Goal: Task Accomplishment & Management: Complete application form

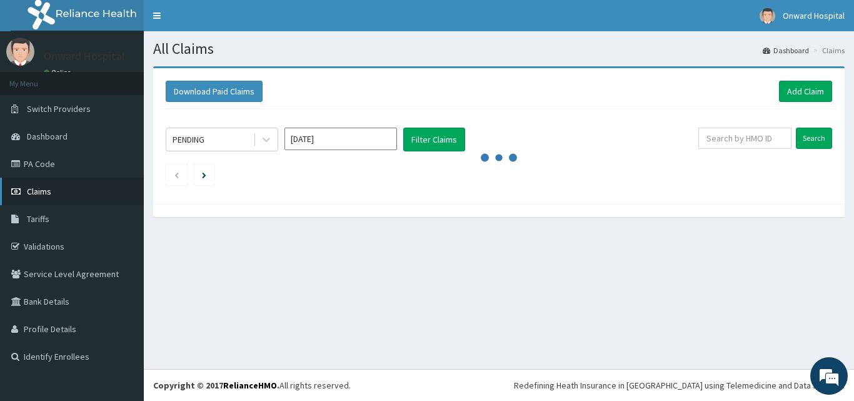
click at [44, 194] on span "Claims" at bounding box center [39, 191] width 24 height 11
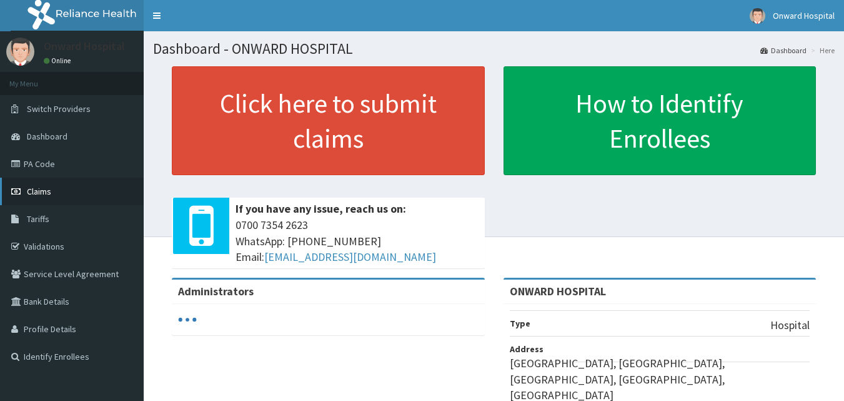
click at [41, 191] on span "Claims" at bounding box center [39, 191] width 24 height 11
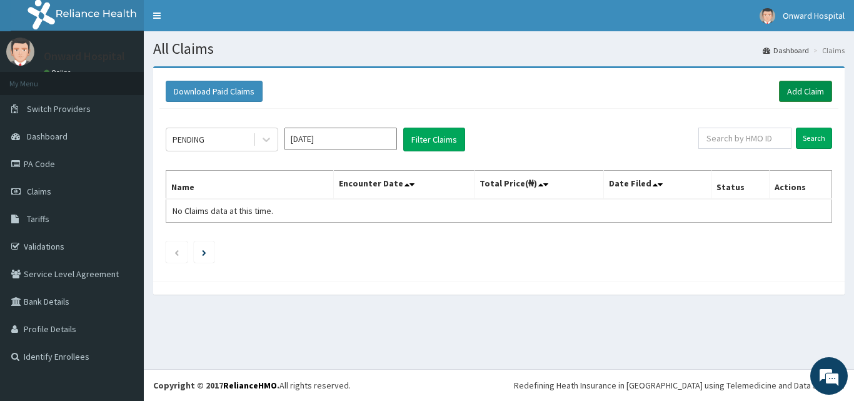
click at [812, 86] on link "Add Claim" at bounding box center [805, 91] width 53 height 21
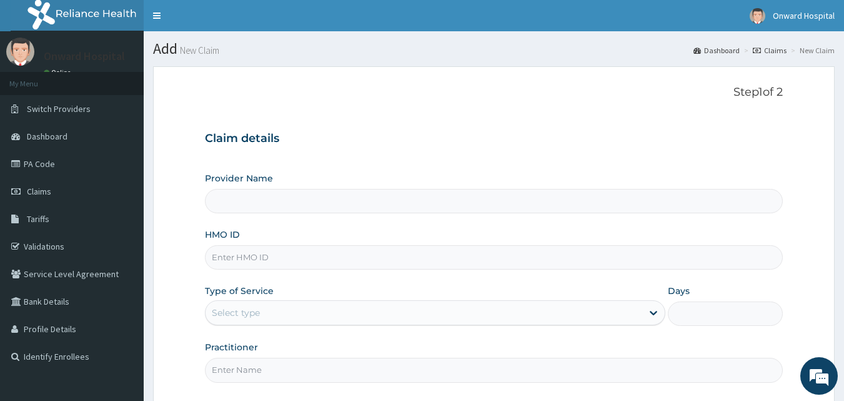
click at [254, 254] on input "HMO ID" at bounding box center [494, 257] width 579 height 24
type input "ONWARD HOSPITAL"
type input "KSB/10240/A"
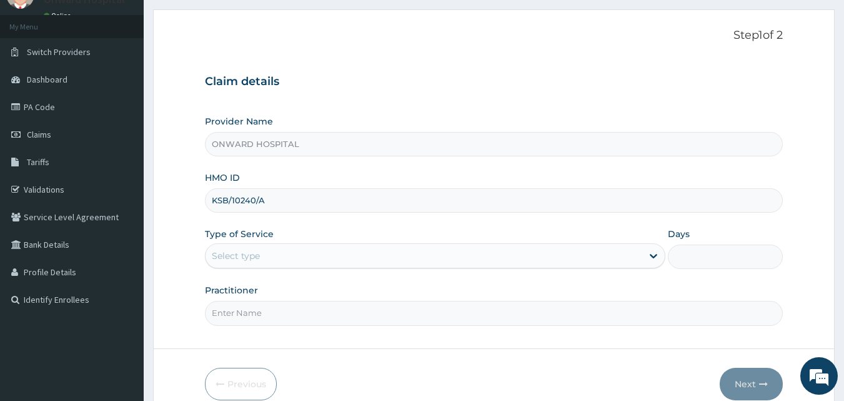
scroll to position [117, 0]
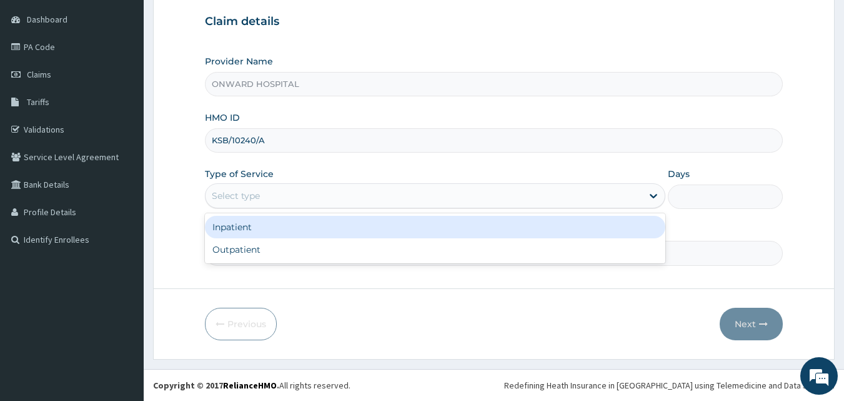
click at [292, 201] on div "Select type" at bounding box center [424, 196] width 437 height 20
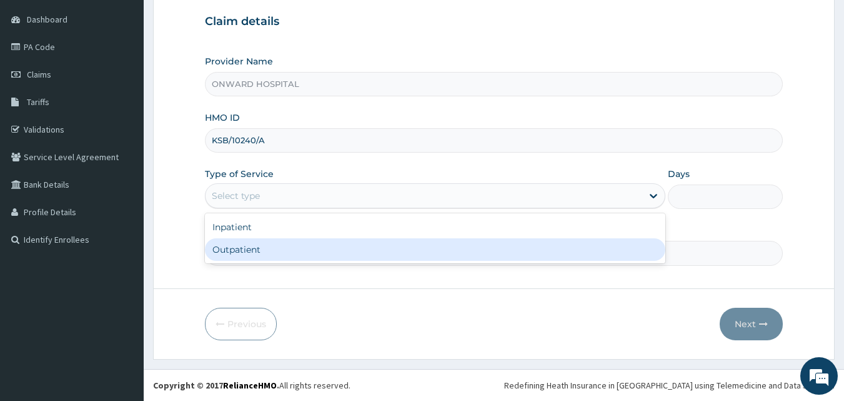
click at [273, 246] on div "Outpatient" at bounding box center [435, 249] width 461 height 22
type input "1"
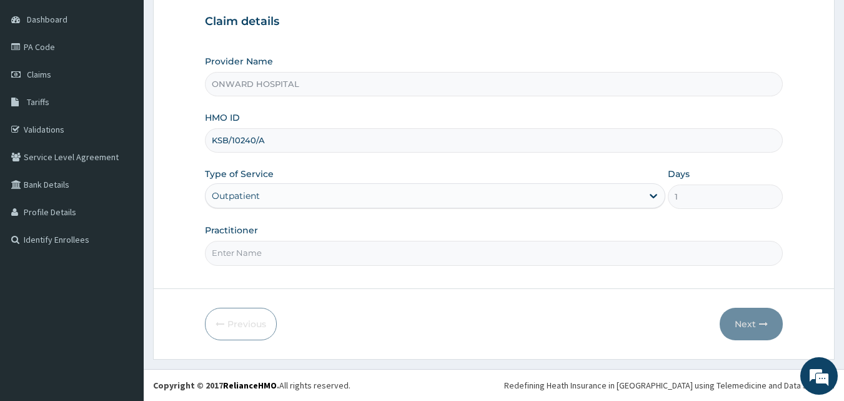
click at [264, 256] on input "Practitioner" at bounding box center [494, 253] width 579 height 24
type input "DR LAIYEMO"
click at [775, 324] on button "Next" at bounding box center [751, 323] width 63 height 32
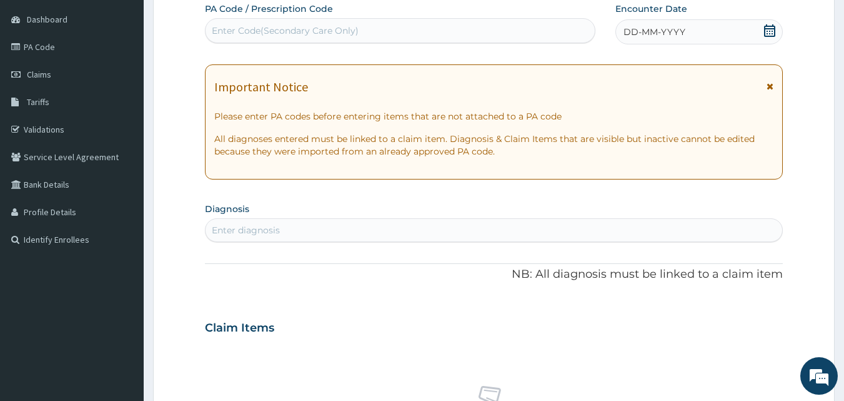
click at [269, 232] on div "Enter diagnosis" at bounding box center [246, 230] width 68 height 12
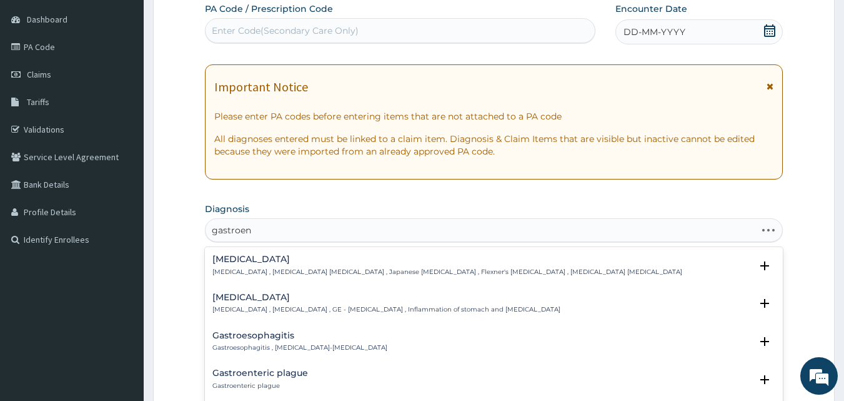
type input "gastroent"
click at [262, 296] on h4 "Gastroenteritis" at bounding box center [386, 296] width 348 height 9
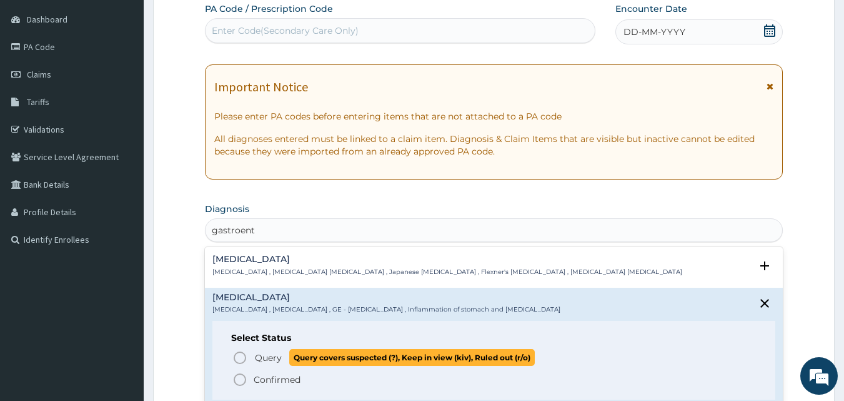
click at [265, 359] on span "Query" at bounding box center [268, 357] width 27 height 12
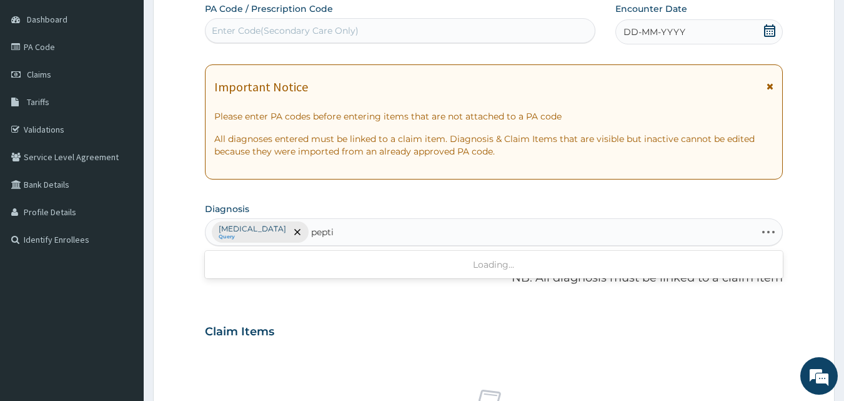
type input "peptic"
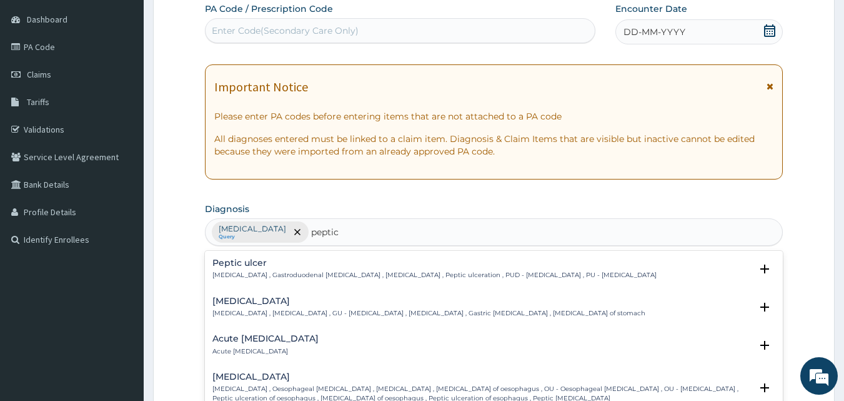
click at [270, 338] on h4 "Acute peptic ulcer" at bounding box center [265, 338] width 106 height 9
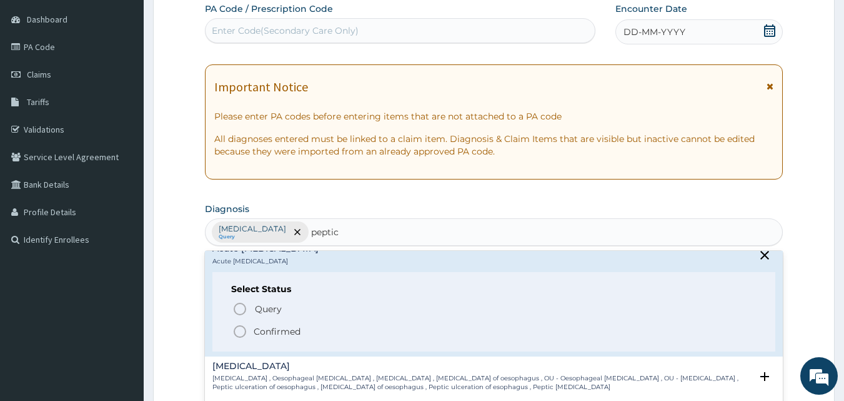
scroll to position [125, 0]
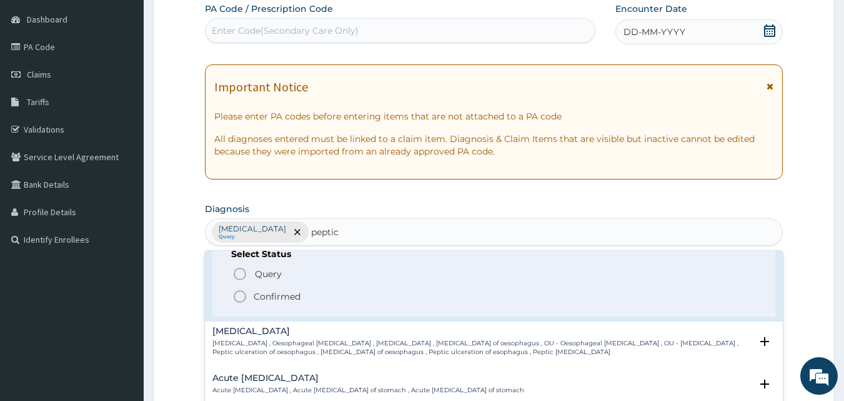
click at [284, 298] on p "Confirmed" at bounding box center [277, 296] width 47 height 12
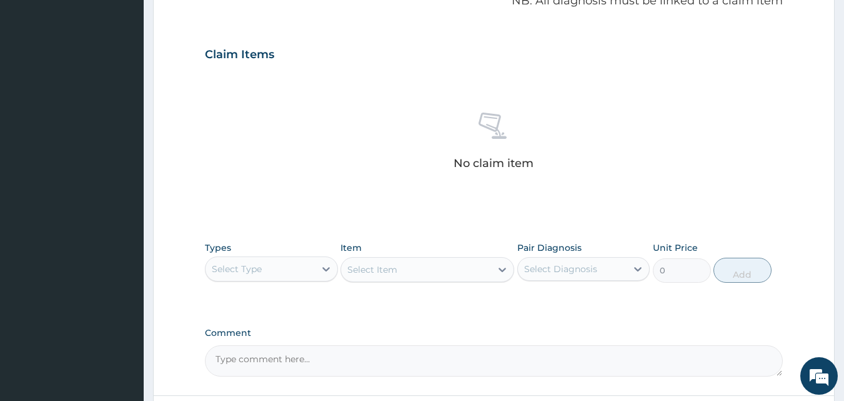
scroll to position [429, 0]
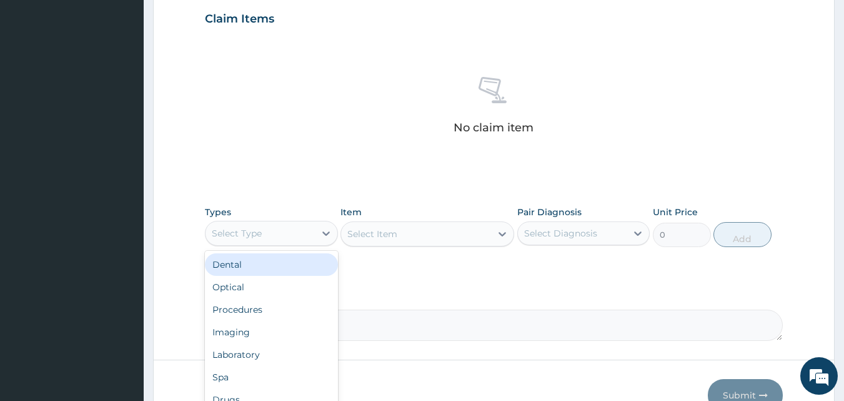
click at [291, 244] on div "Select Type" at bounding box center [271, 233] width 133 height 25
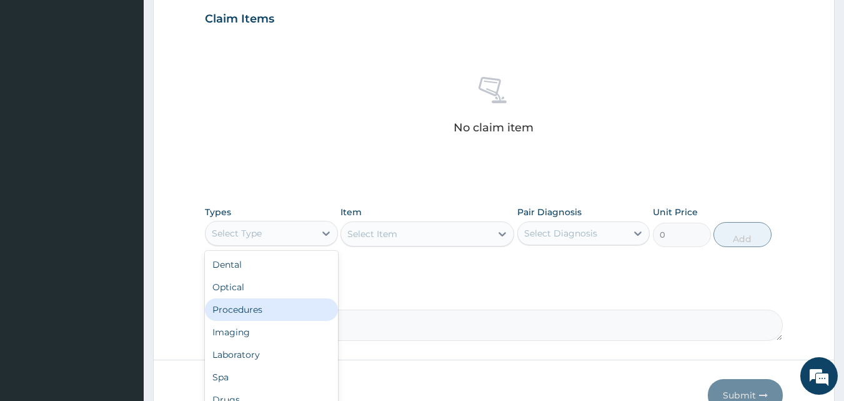
click at [273, 302] on div "Procedures" at bounding box center [271, 309] width 133 height 22
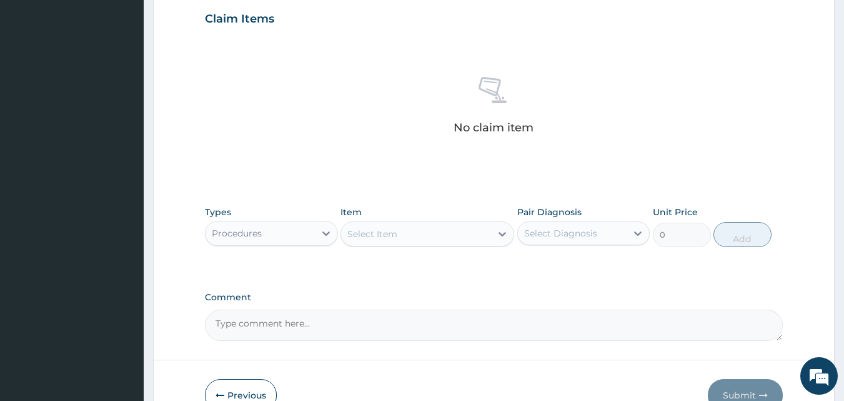
click at [498, 232] on icon at bounding box center [502, 233] width 12 height 12
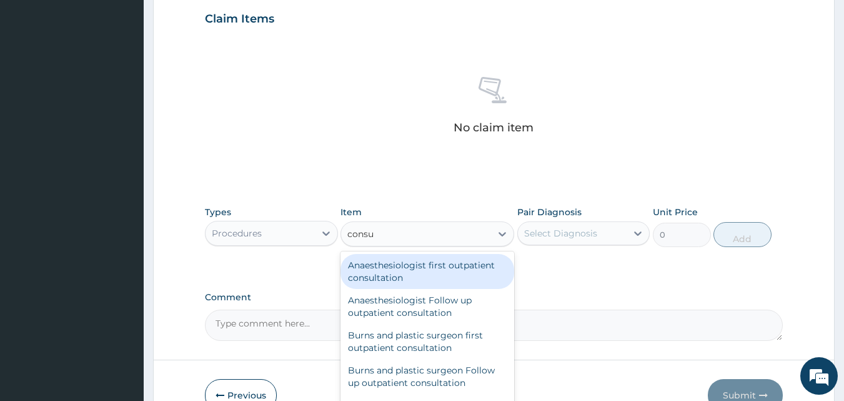
type input "consul"
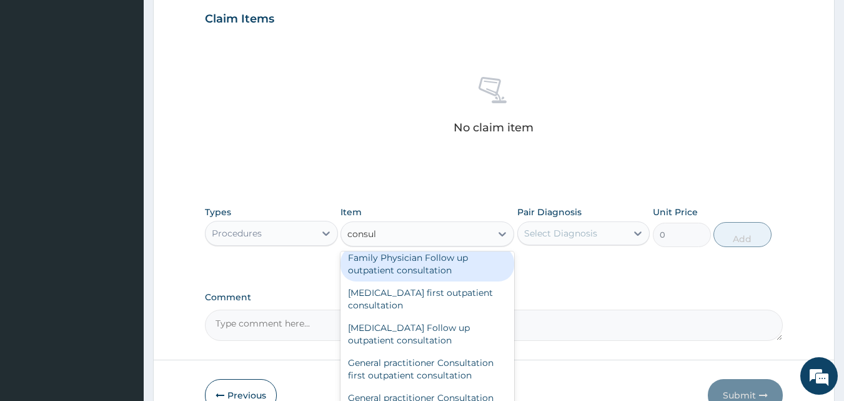
scroll to position [562, 0]
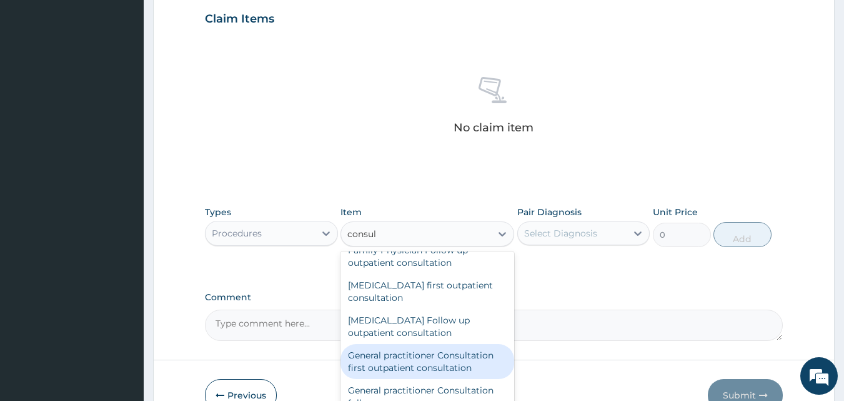
click at [450, 352] on div "General practitioner Consultation first outpatient consultation" at bounding box center [428, 361] width 174 height 35
type input "3795"
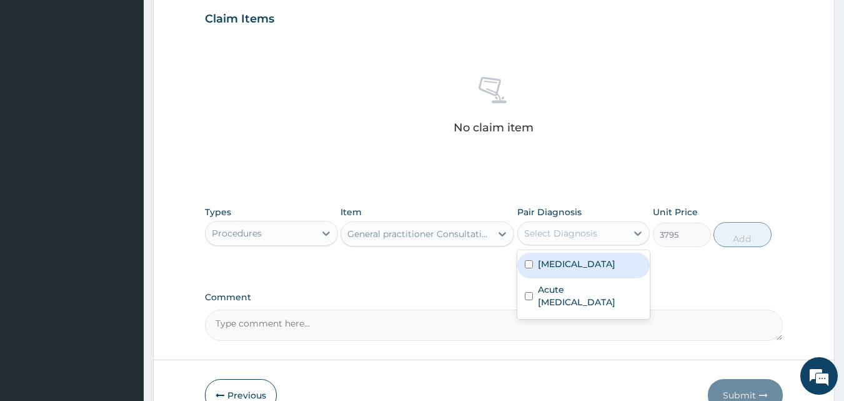
click at [584, 232] on div "Select Diagnosis" at bounding box center [560, 233] width 73 height 12
click at [579, 261] on label "Gastroenteritis" at bounding box center [576, 263] width 77 height 12
checkbox input "true"
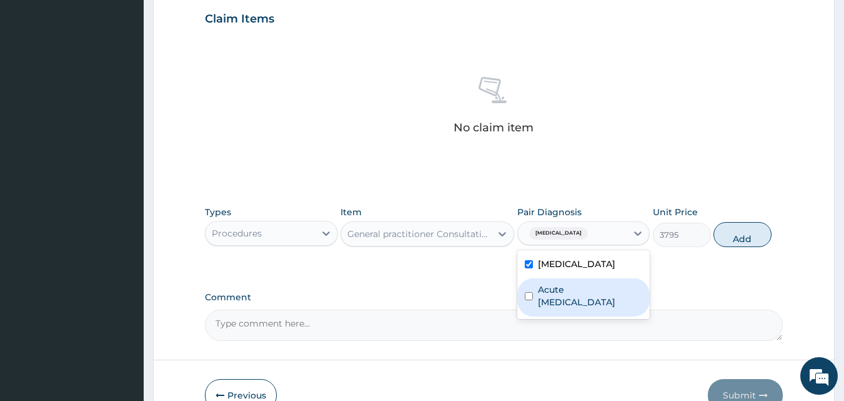
click at [575, 292] on label "Acute peptic ulcer" at bounding box center [590, 295] width 105 height 25
checkbox input "true"
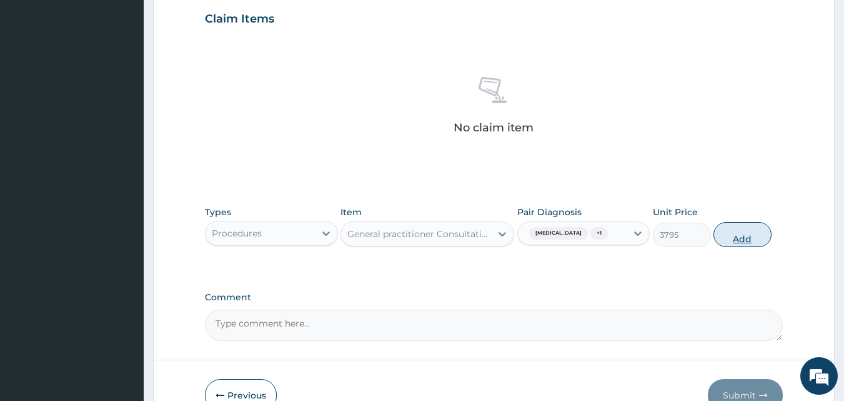
click at [761, 229] on button "Add" at bounding box center [743, 234] width 58 height 25
type input "0"
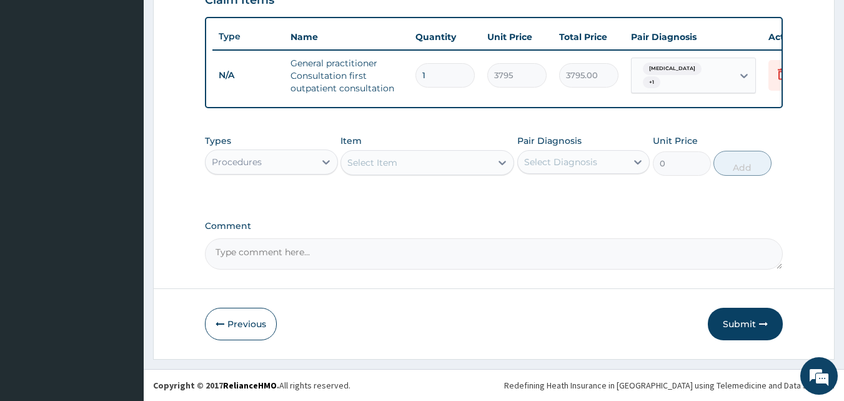
scroll to position [457, 0]
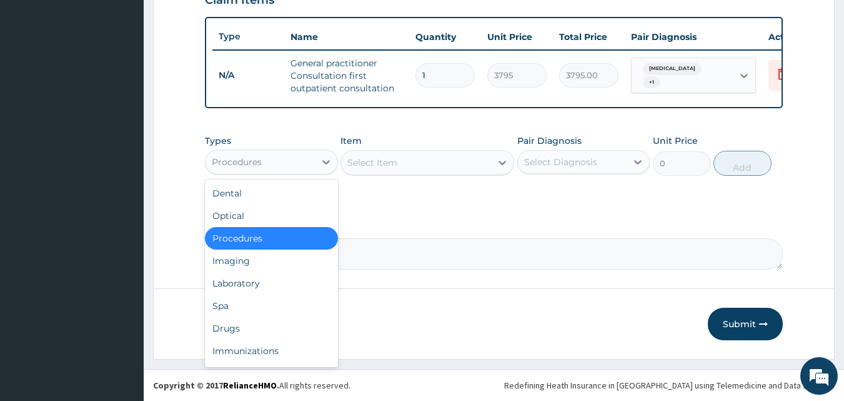
click at [272, 163] on div "Procedures" at bounding box center [260, 162] width 109 height 20
click at [246, 277] on div "Laboratory" at bounding box center [271, 283] width 133 height 22
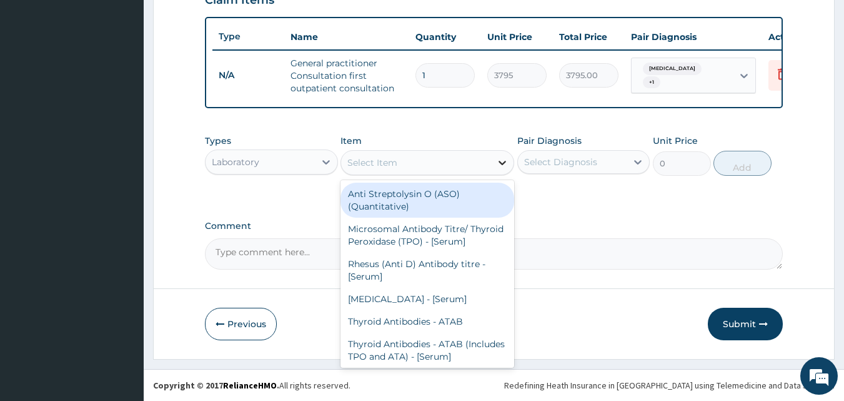
click at [501, 161] on icon at bounding box center [502, 162] width 12 height 12
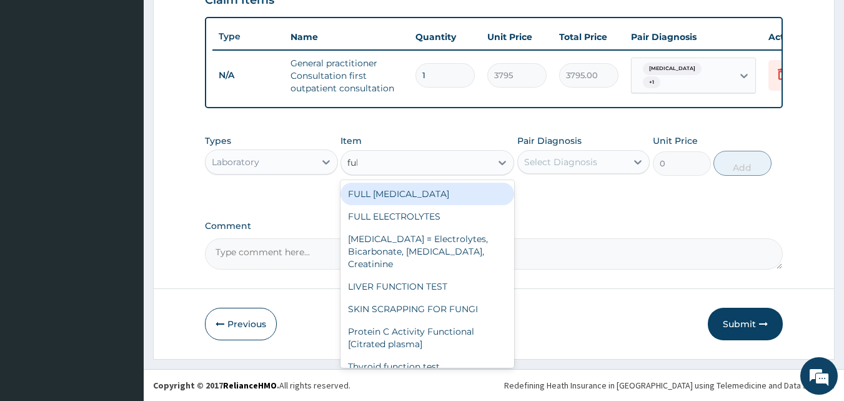
type input "full"
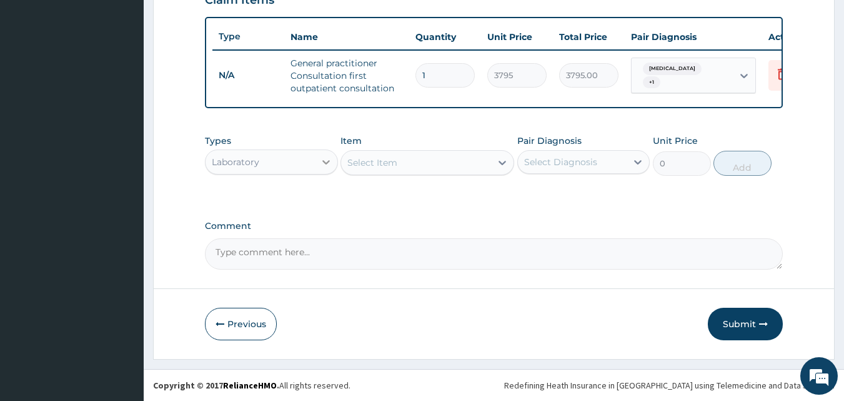
drag, startPoint x: 374, startPoint y: 160, endPoint x: 327, endPoint y: 168, distance: 48.2
click at [327, 168] on div "Types Laboratory Item option General practitioner Consultation first outpatient…" at bounding box center [494, 155] width 579 height 54
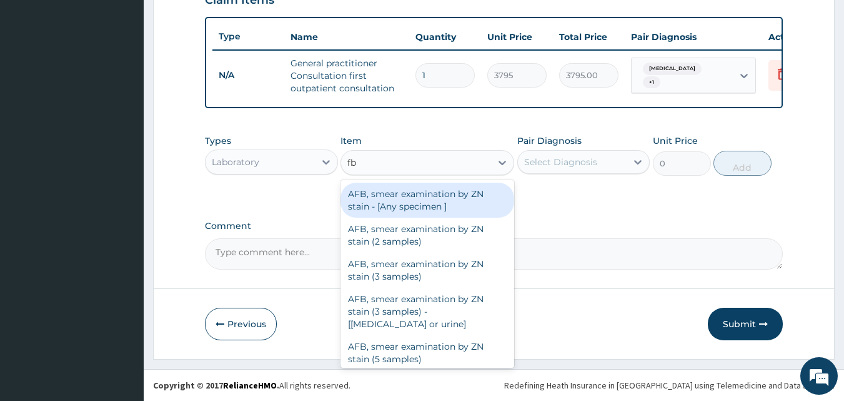
type input "fbc"
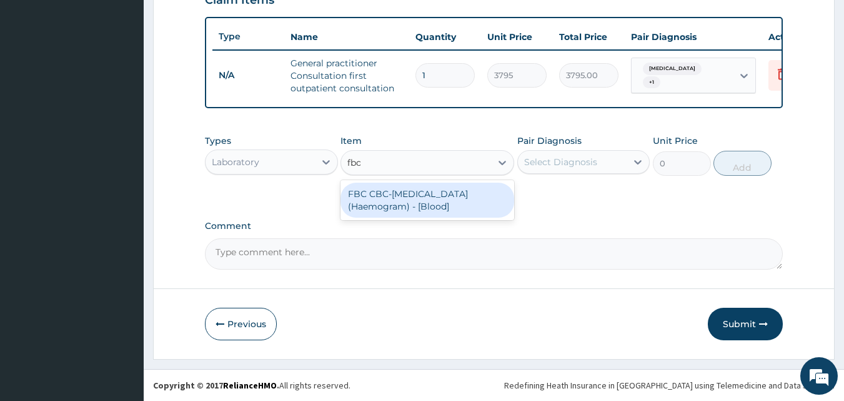
click at [454, 202] on div "FBC CBC-Complete Blood Count (Haemogram) - [Blood]" at bounding box center [428, 199] width 174 height 35
type input "4600"
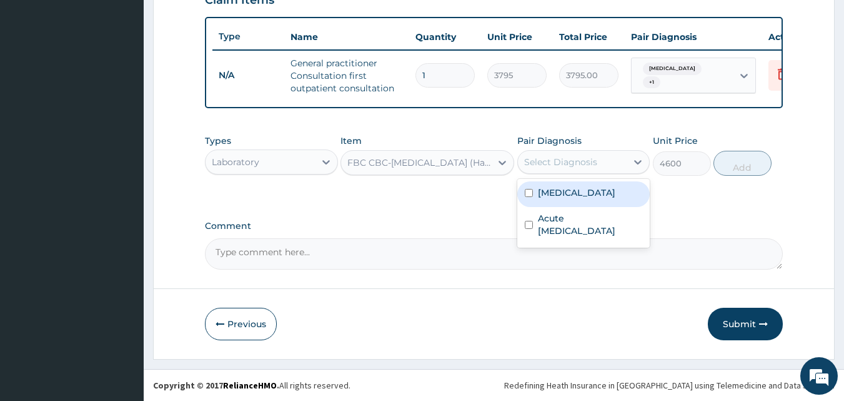
click at [539, 169] on div "Select Diagnosis" at bounding box center [572, 162] width 109 height 20
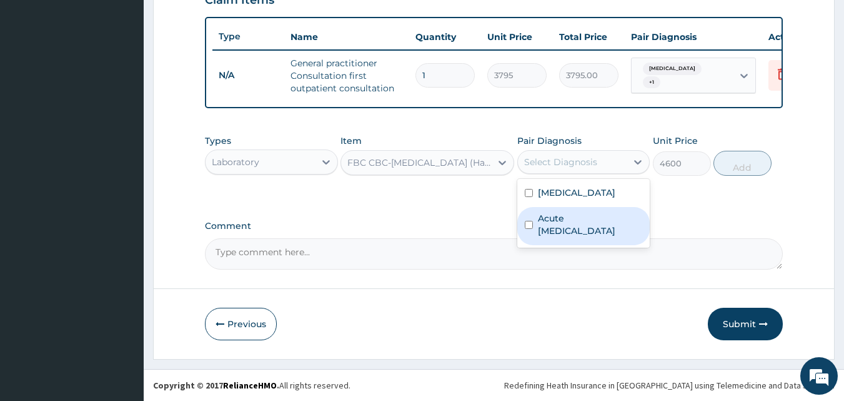
click at [544, 217] on label "Acute peptic ulcer" at bounding box center [590, 224] width 105 height 25
checkbox input "true"
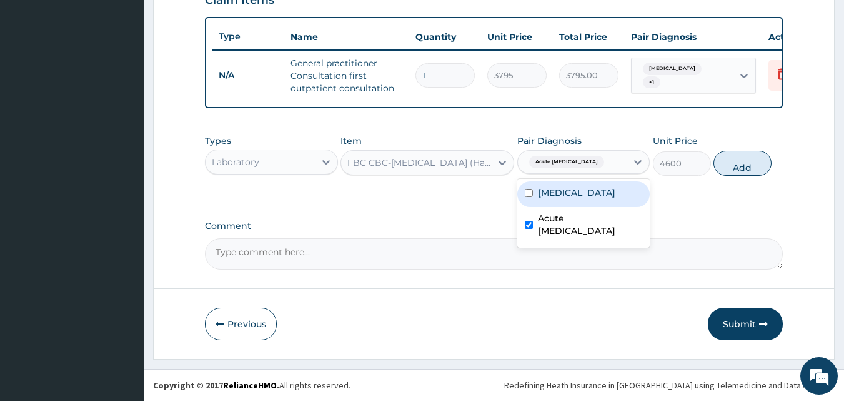
drag, startPoint x: 545, startPoint y: 194, endPoint x: 552, endPoint y: 193, distance: 7.6
click at [546, 194] on label "Gastroenteritis" at bounding box center [576, 192] width 77 height 12
checkbox input "true"
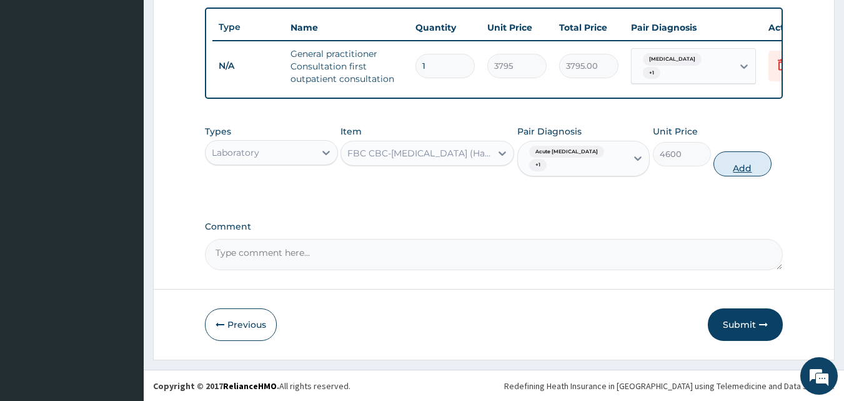
click at [754, 162] on button "Add" at bounding box center [743, 163] width 58 height 25
type input "0"
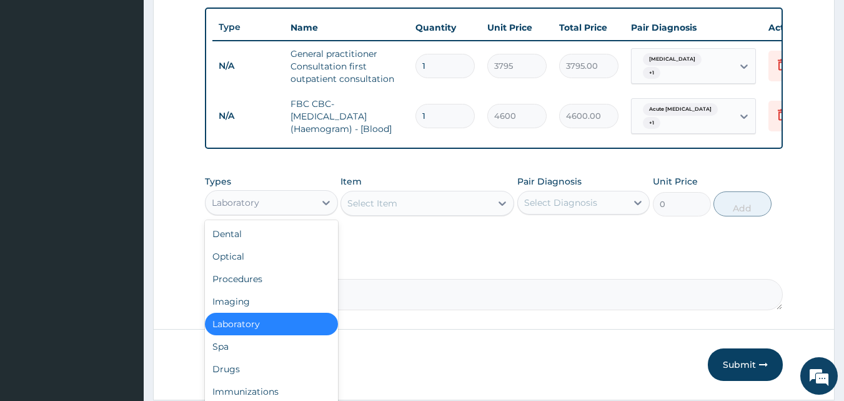
click at [286, 212] on div "Laboratory" at bounding box center [260, 202] width 109 height 20
click at [241, 370] on div "Drugs" at bounding box center [271, 368] width 133 height 22
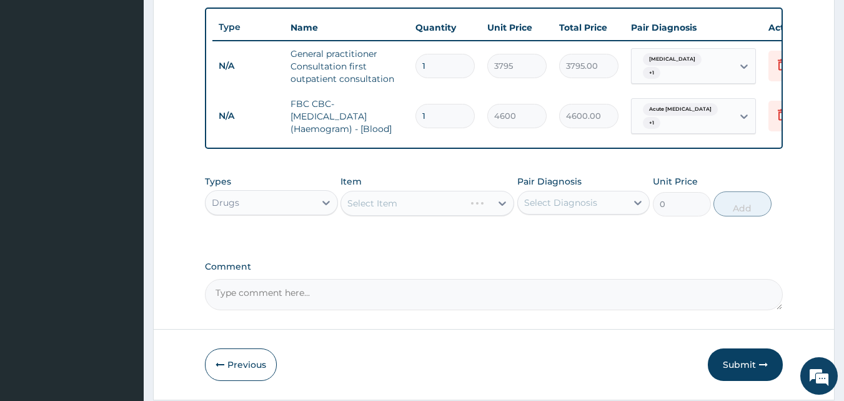
click at [396, 204] on div "Select Item" at bounding box center [428, 203] width 174 height 25
click at [459, 214] on div "Select Item" at bounding box center [428, 203] width 174 height 25
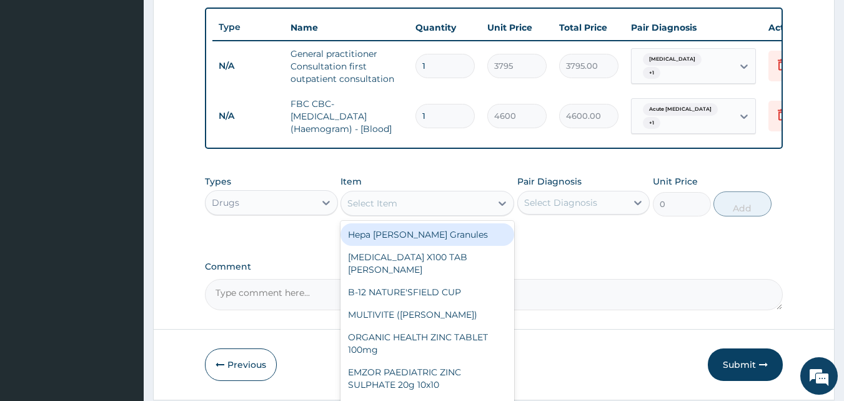
click at [483, 213] on div "Select Item" at bounding box center [416, 203] width 150 height 20
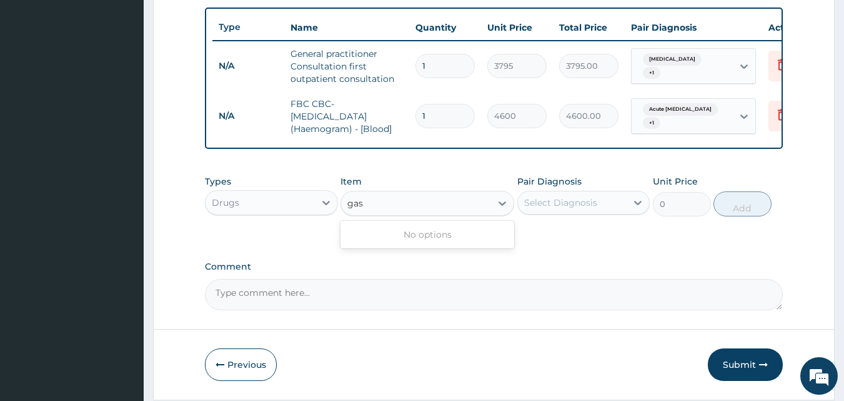
type input "ga"
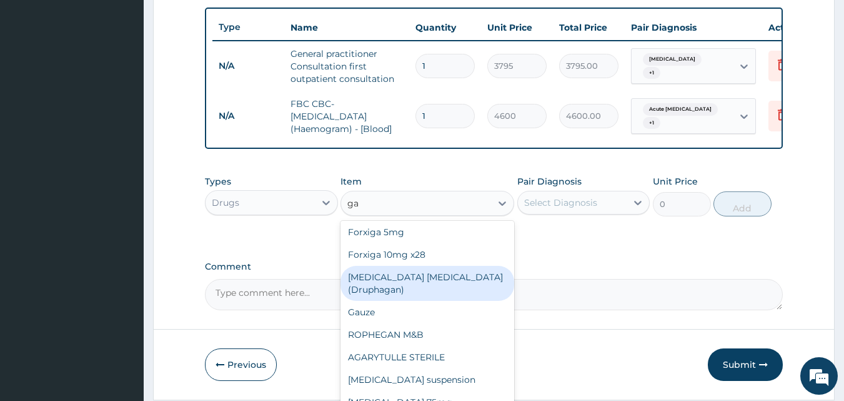
scroll to position [135, 0]
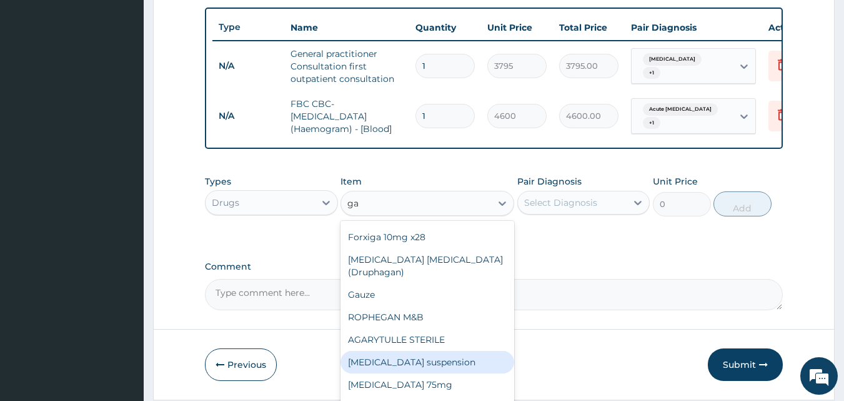
click at [426, 355] on div "Gaviscon suspension" at bounding box center [428, 362] width 174 height 22
type input "9108"
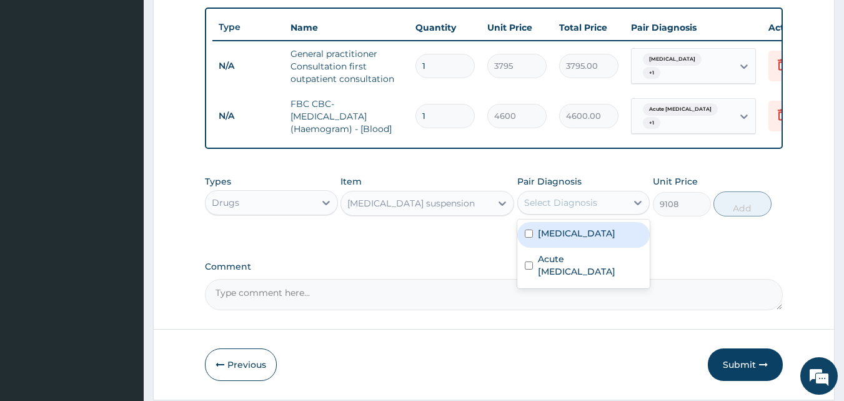
click at [556, 209] on div "Select Diagnosis" at bounding box center [560, 202] width 73 height 12
click at [467, 213] on div "Gaviscon suspension" at bounding box center [416, 203] width 150 height 20
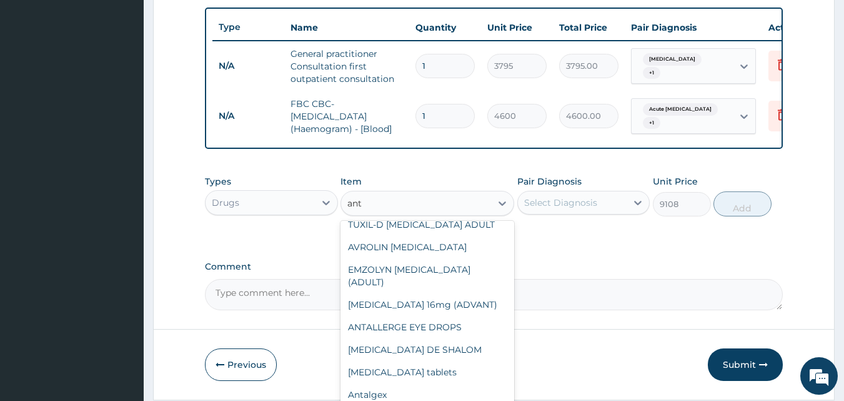
scroll to position [235, 0]
type input "anta"
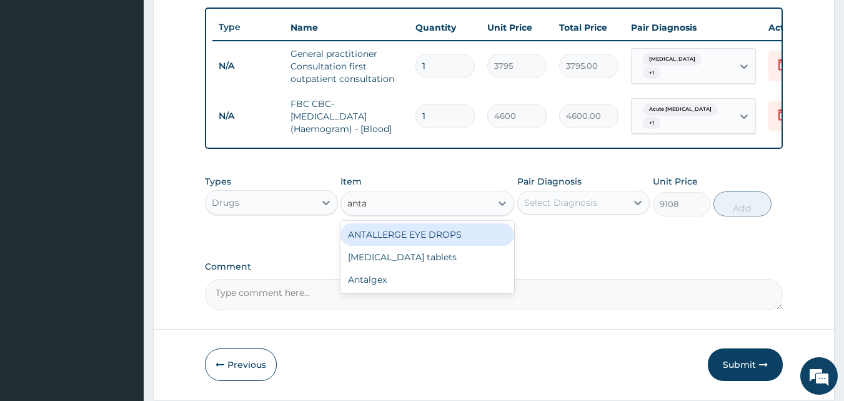
scroll to position [0, 0]
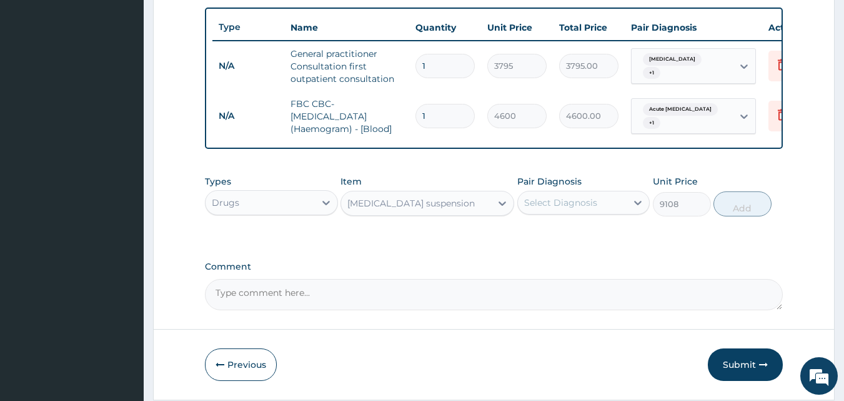
click at [374, 212] on div "Gaviscon suspension" at bounding box center [416, 203] width 150 height 20
type input "ge"
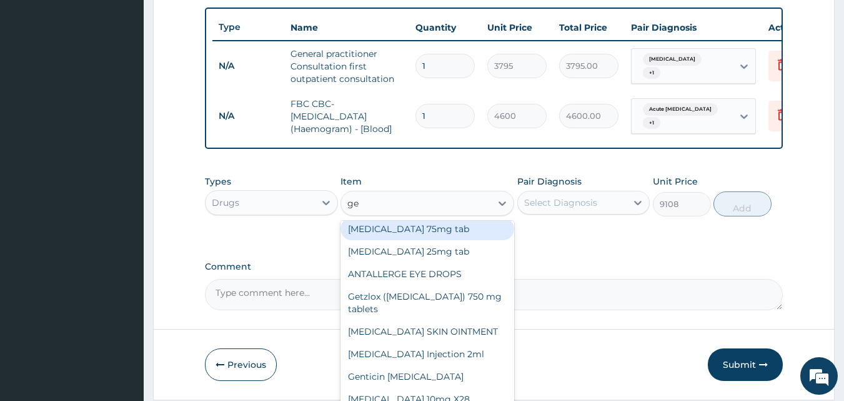
scroll to position [437, 0]
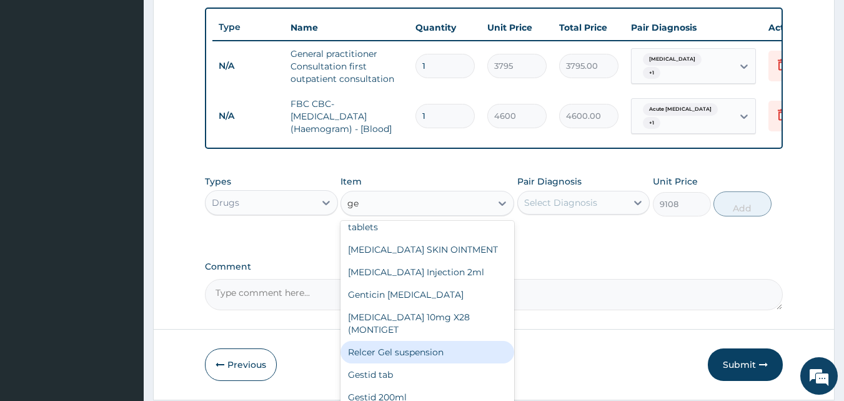
click at [414, 363] on div "Relcer Gel suspension" at bounding box center [428, 352] width 174 height 22
type input "1518"
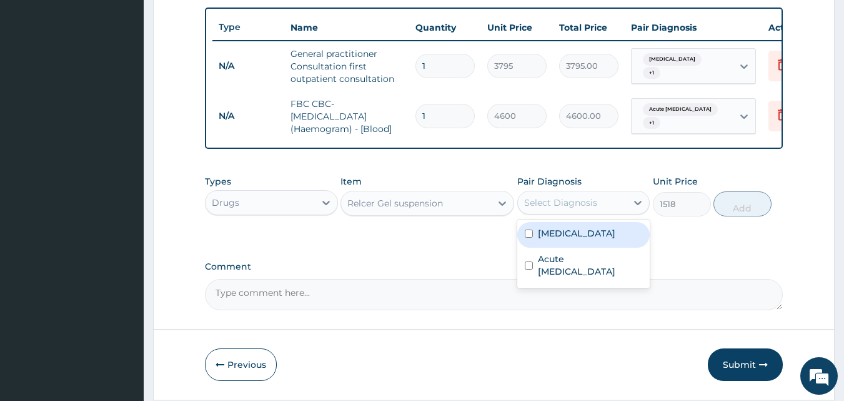
click at [571, 209] on div "Select Diagnosis" at bounding box center [560, 202] width 73 height 12
click at [565, 239] on label "Gastroenteritis" at bounding box center [576, 233] width 77 height 12
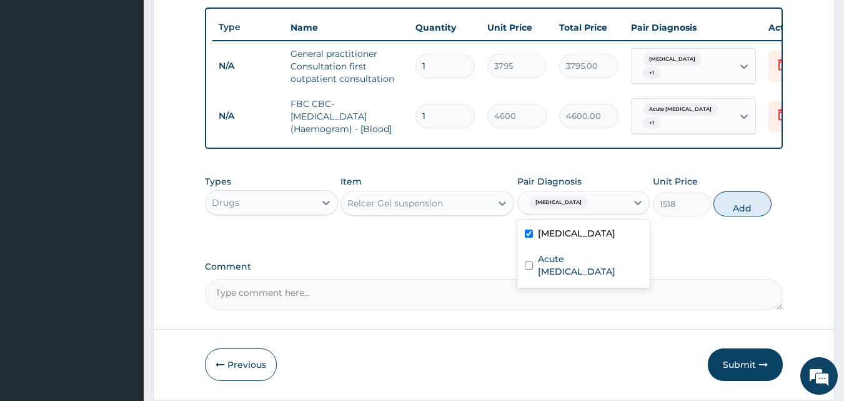
click at [565, 239] on label "Gastroenteritis" at bounding box center [576, 233] width 77 height 12
checkbox input "false"
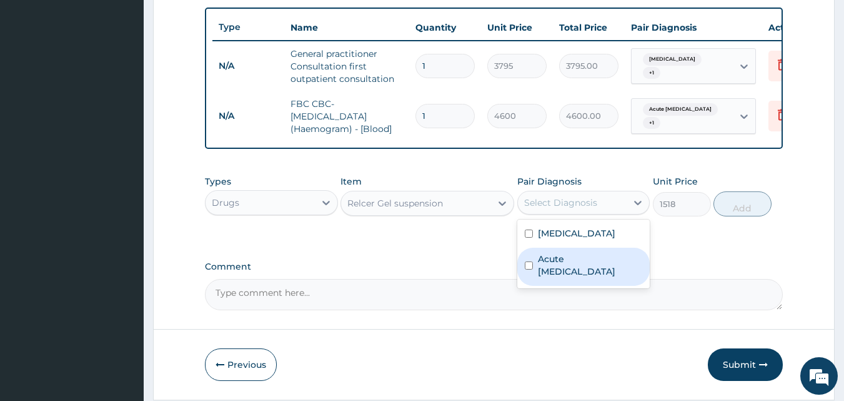
click at [564, 279] on div "Acute peptic ulcer" at bounding box center [583, 266] width 133 height 38
checkbox input "true"
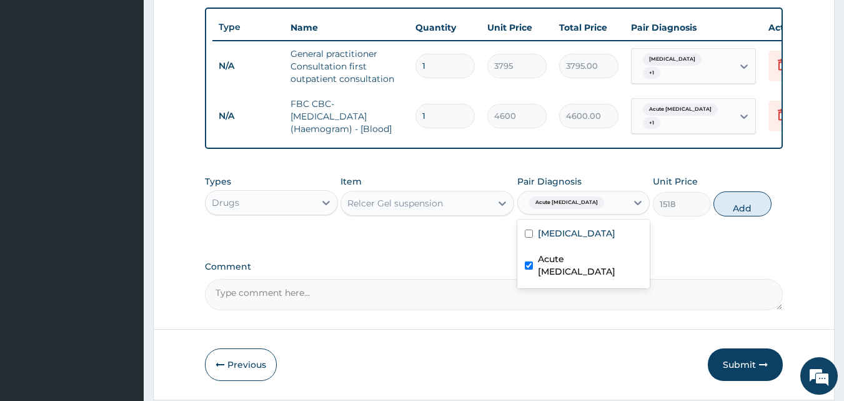
drag, startPoint x: 751, startPoint y: 214, endPoint x: 723, endPoint y: 213, distance: 27.5
click at [748, 213] on button "Add" at bounding box center [743, 203] width 58 height 25
type input "0"
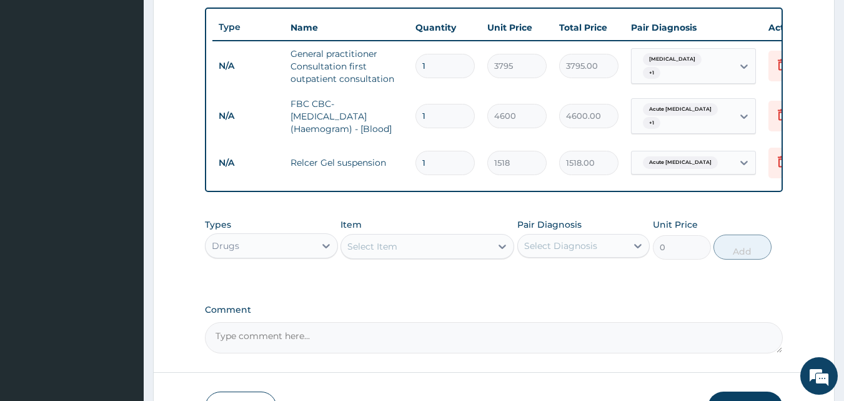
click at [371, 252] on div "Select Item" at bounding box center [372, 246] width 50 height 12
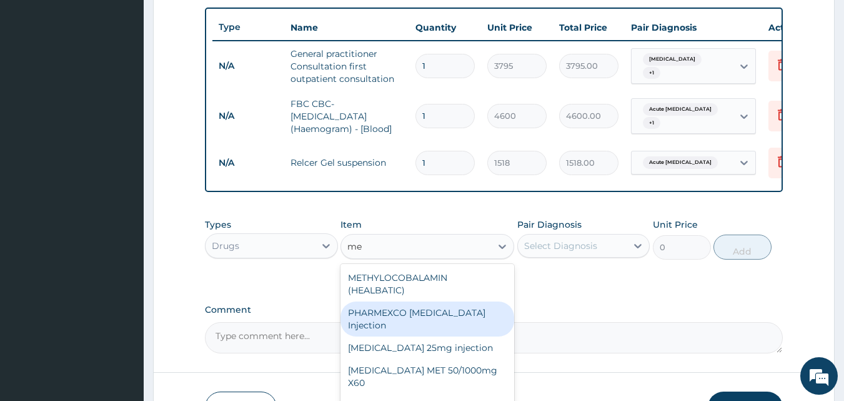
type input "m"
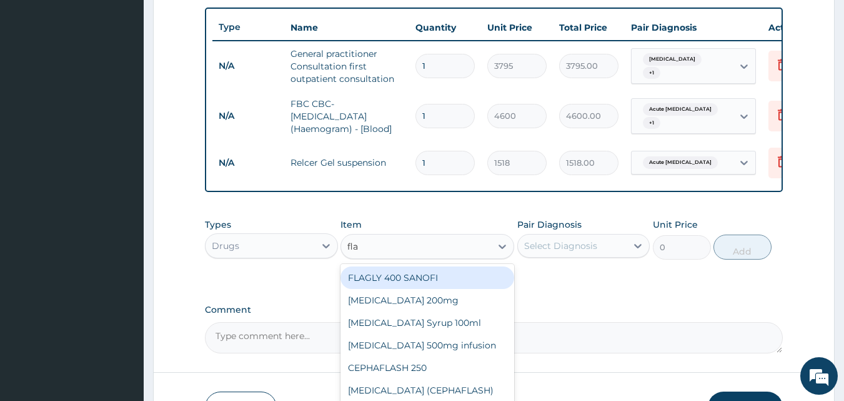
type input "flag"
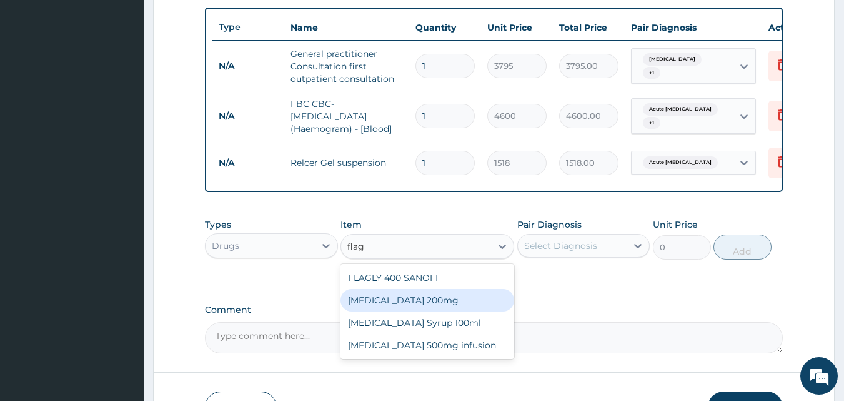
click at [381, 311] on div "Flagyl 200mg" at bounding box center [428, 300] width 174 height 22
type input "50.6"
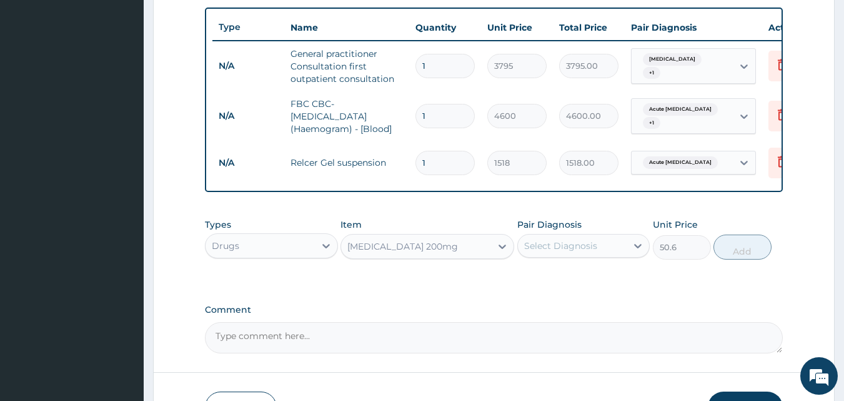
click at [560, 252] on div "Select Diagnosis" at bounding box center [560, 245] width 73 height 12
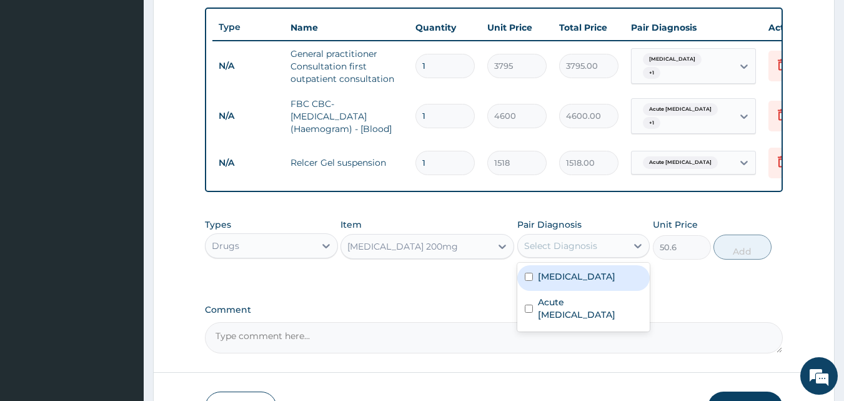
click at [562, 291] on div "Gastroenteritis" at bounding box center [583, 278] width 133 height 26
checkbox input "true"
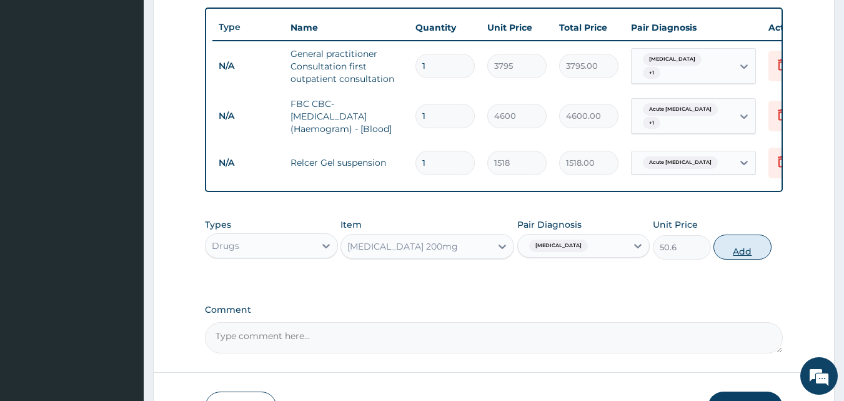
click at [735, 259] on button "Add" at bounding box center [743, 246] width 58 height 25
type input "0"
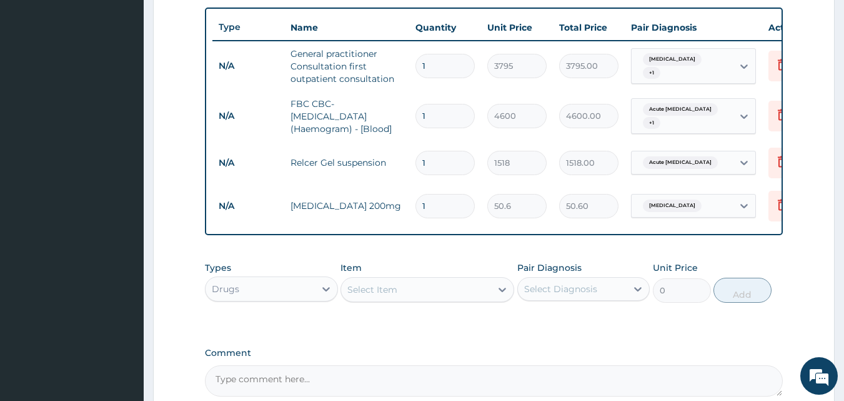
drag, startPoint x: 441, startPoint y: 211, endPoint x: 370, endPoint y: 212, distance: 71.3
click at [370, 212] on tr "N/A Flagyl 200mg 1 50.6 50.60 Gastroenteritis Delete" at bounding box center [518, 205] width 612 height 43
type input "3"
type input "151.80"
type input "30"
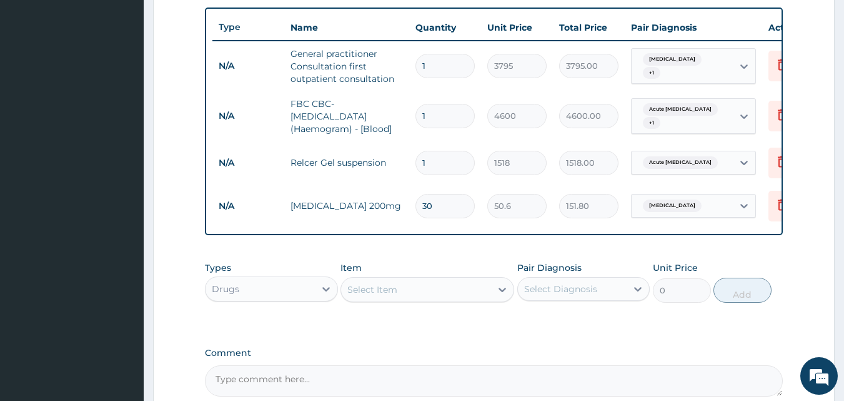
type input "1518.00"
type input "30"
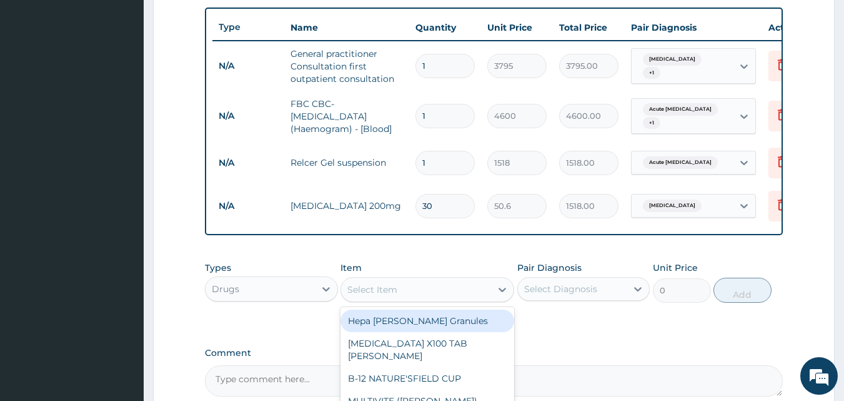
click at [418, 297] on div "Select Item" at bounding box center [416, 289] width 150 height 20
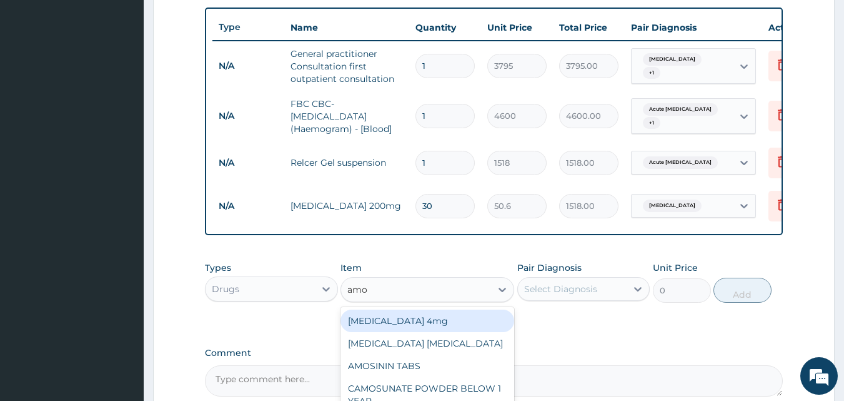
type input "amox"
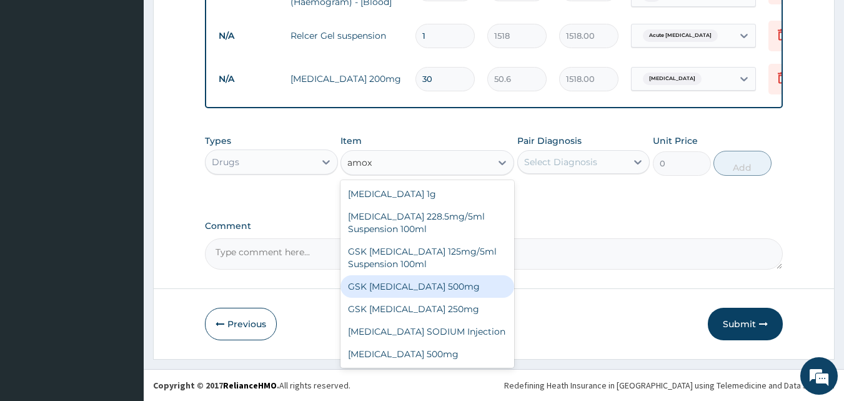
scroll to position [22, 0]
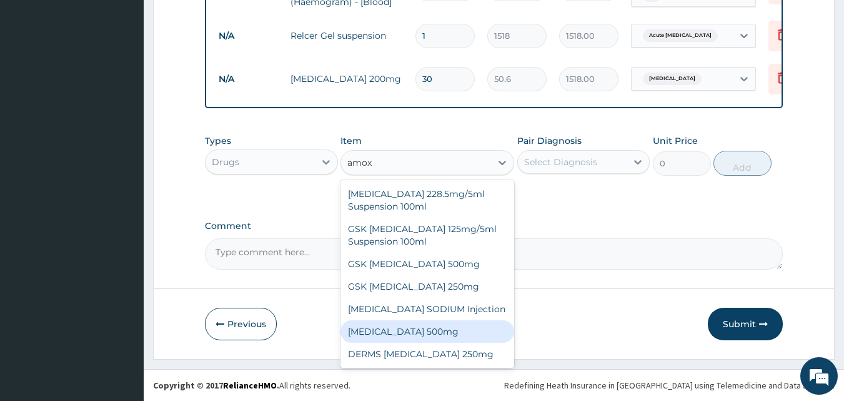
click at [417, 332] on div "AMOXICILLIN 500mg" at bounding box center [428, 331] width 174 height 22
type input "75.9"
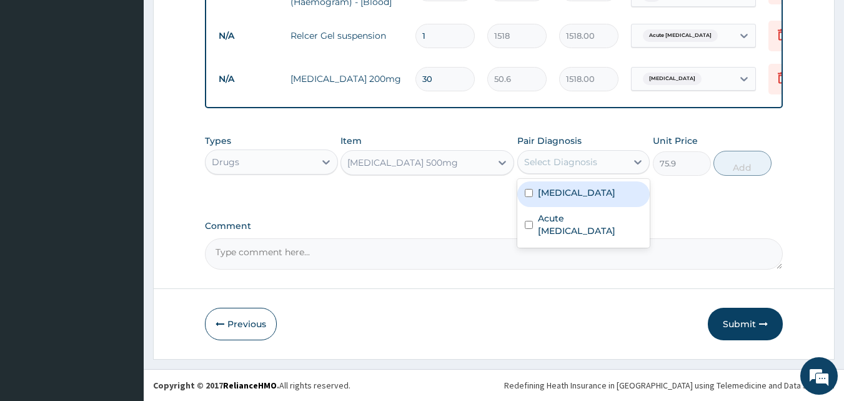
click at [572, 167] on div "Select Diagnosis" at bounding box center [560, 162] width 73 height 12
click at [574, 189] on label "Gastroenteritis" at bounding box center [576, 192] width 77 height 12
checkbox input "true"
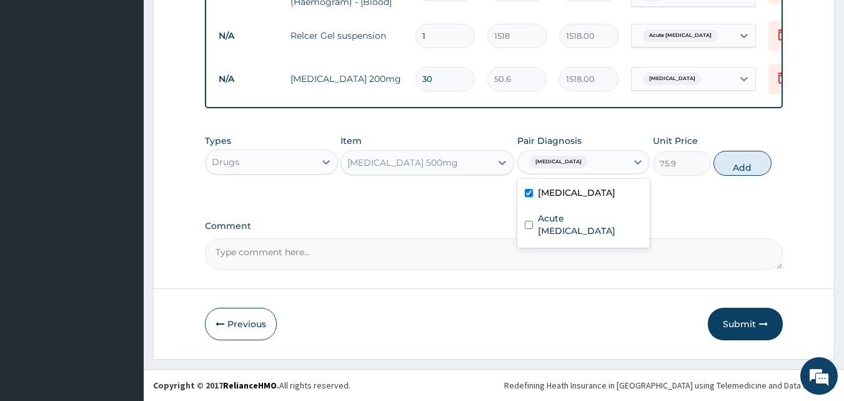
drag, startPoint x: 744, startPoint y: 167, endPoint x: 724, endPoint y: 162, distance: 21.1
click at [742, 167] on button "Add" at bounding box center [743, 163] width 58 height 25
type input "0"
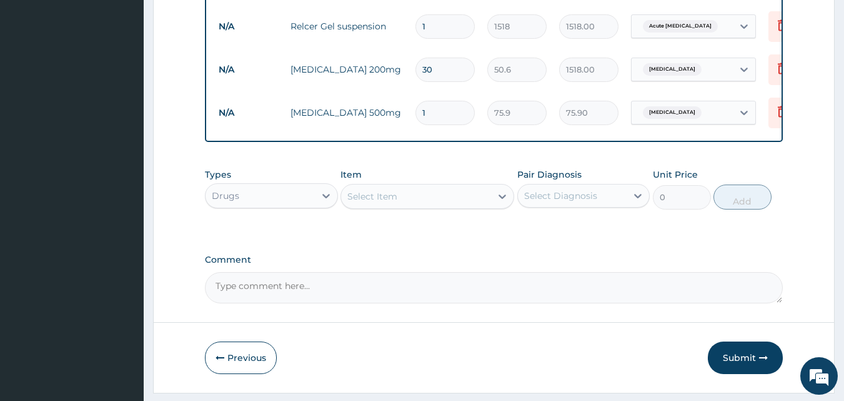
drag, startPoint x: 426, startPoint y: 106, endPoint x: 392, endPoint y: 109, distance: 33.9
click at [392, 109] on tr "N/A AMOXICILLIN 500mg 1 75.9 75.90 Gastroenteritis Delete" at bounding box center [518, 112] width 612 height 43
type input "15"
type input "1138.50"
type input "15"
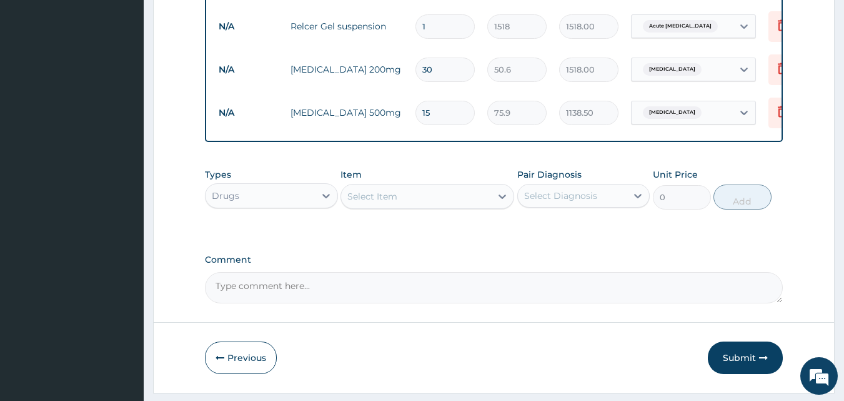
click at [391, 202] on div "Select Item" at bounding box center [372, 196] width 50 height 12
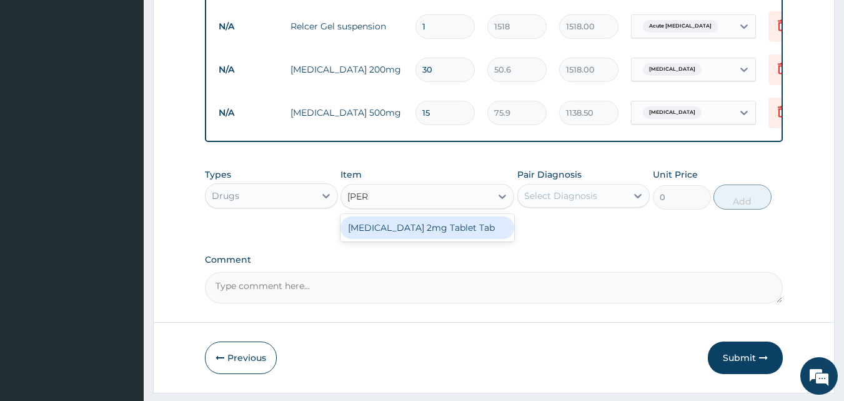
type input "loper"
click at [357, 237] on div "Loperamide 2mg Tablet Tab" at bounding box center [428, 227] width 174 height 22
type input "94.875"
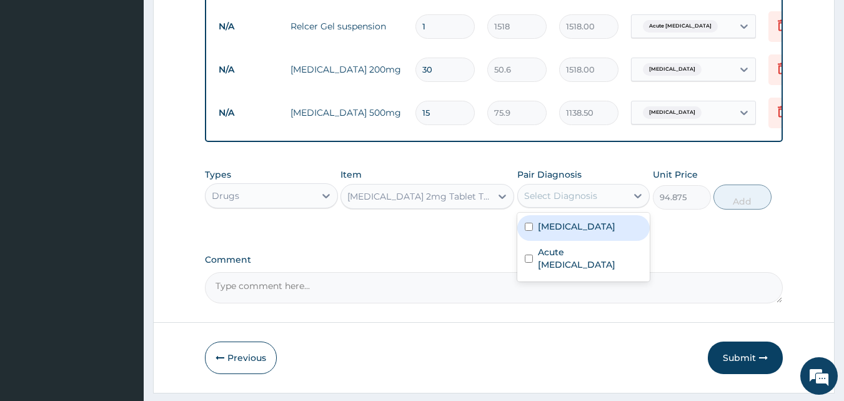
click at [572, 202] on div "Select Diagnosis" at bounding box center [560, 195] width 73 height 12
click at [572, 231] on label "Gastroenteritis" at bounding box center [576, 226] width 77 height 12
checkbox input "true"
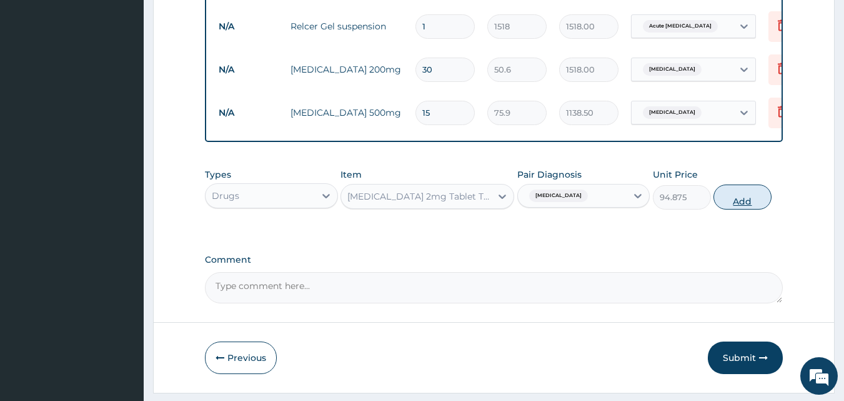
click at [742, 209] on button "Add" at bounding box center [743, 196] width 58 height 25
type input "0"
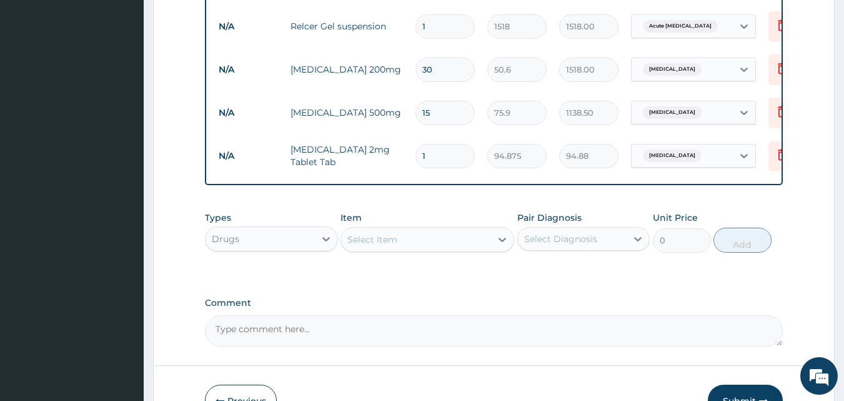
drag, startPoint x: 447, startPoint y: 156, endPoint x: 311, endPoint y: 179, distance: 138.1
click at [311, 179] on div "Type Name Quantity Unit Price Total Price Pair Diagnosis Actions N/A General pr…" at bounding box center [494, 28] width 579 height 314
type input "4"
type input "379.50"
type input "4"
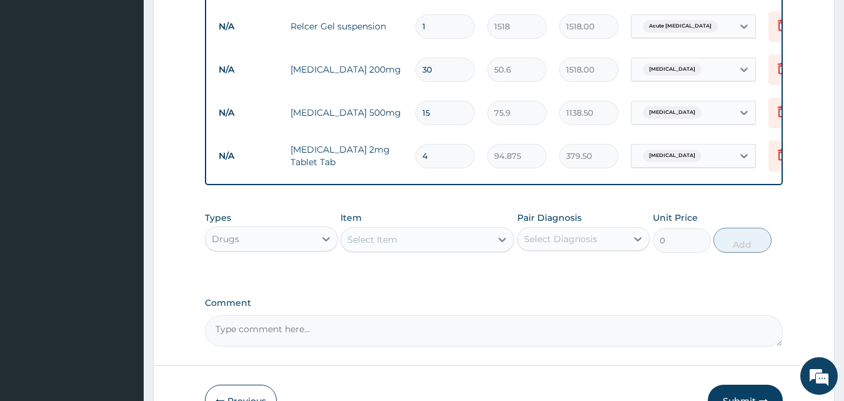
click at [397, 246] on div "Select Item" at bounding box center [372, 239] width 50 height 12
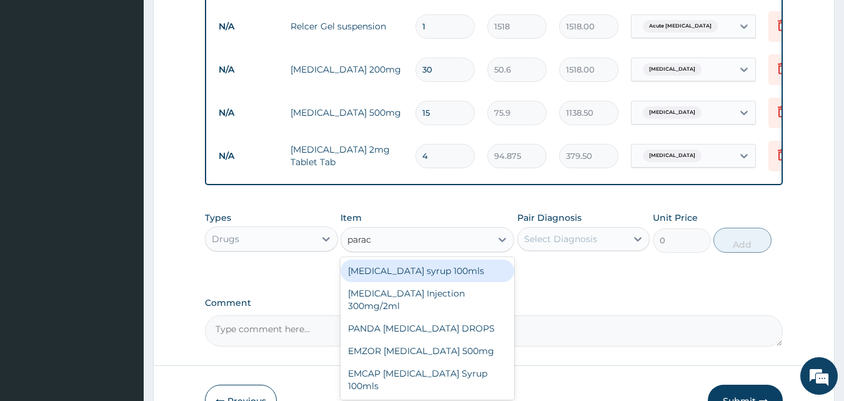
type input "parace"
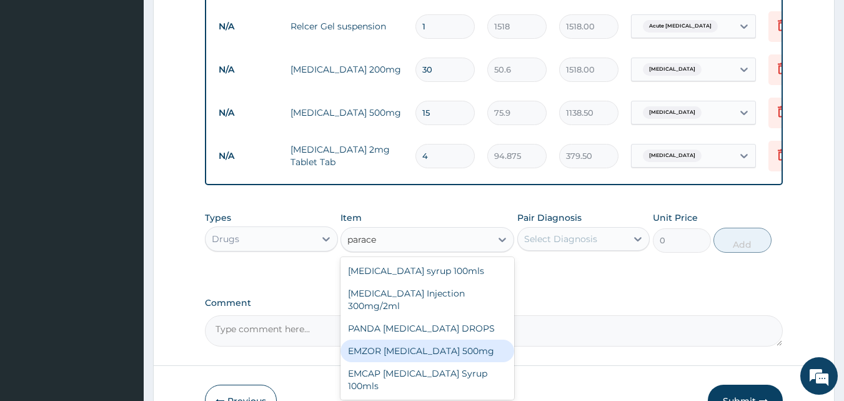
click at [476, 362] on div "EMZOR PARACETAMOL 500mg" at bounding box center [428, 350] width 174 height 22
type input "25.3"
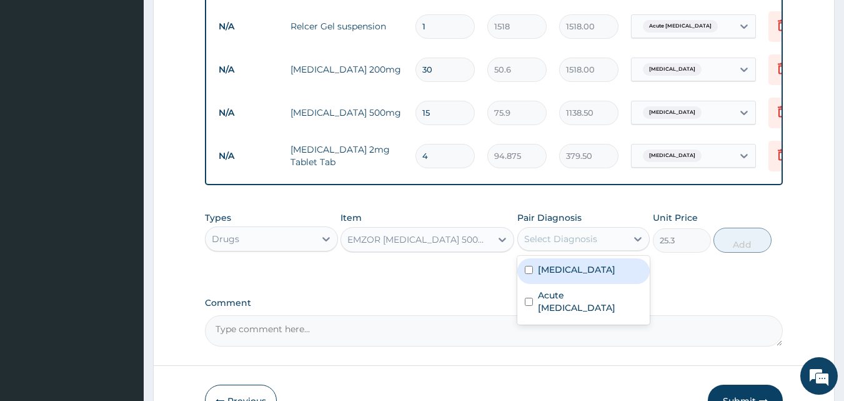
click at [573, 240] on div "Select Diagnosis" at bounding box center [572, 239] width 109 height 20
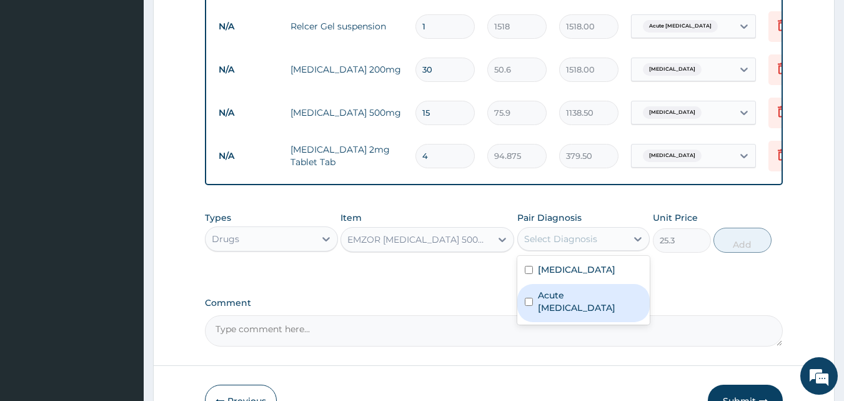
click at [571, 298] on label "Acute peptic ulcer" at bounding box center [590, 301] width 105 height 25
checkbox input "true"
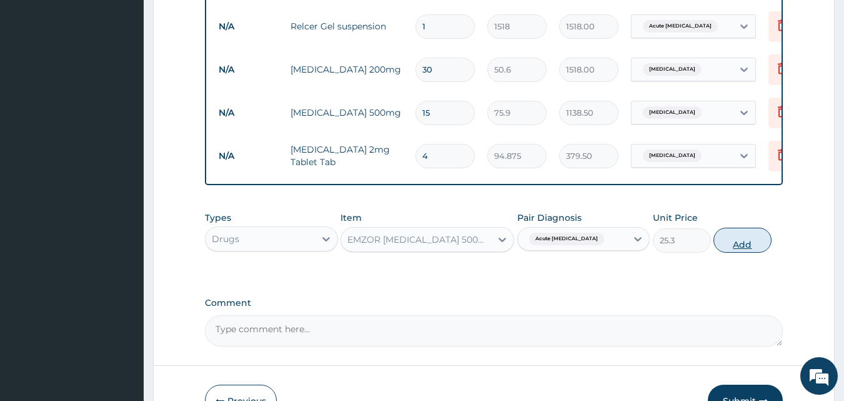
click at [728, 251] on button "Add" at bounding box center [743, 239] width 58 height 25
type input "0"
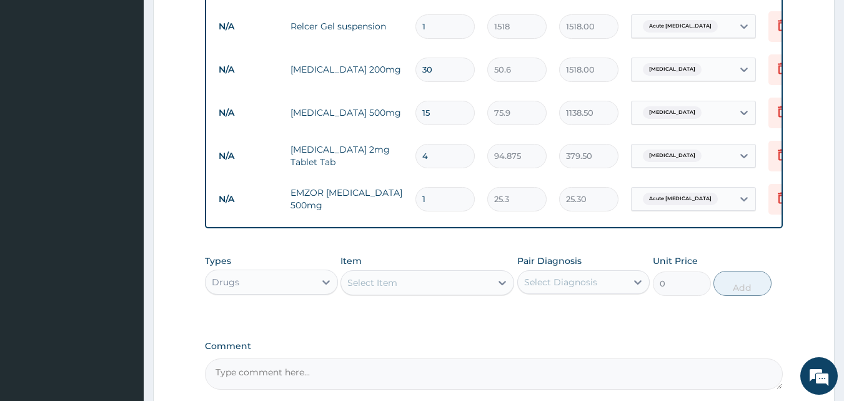
type input "12"
type input "303.60"
type input "12"
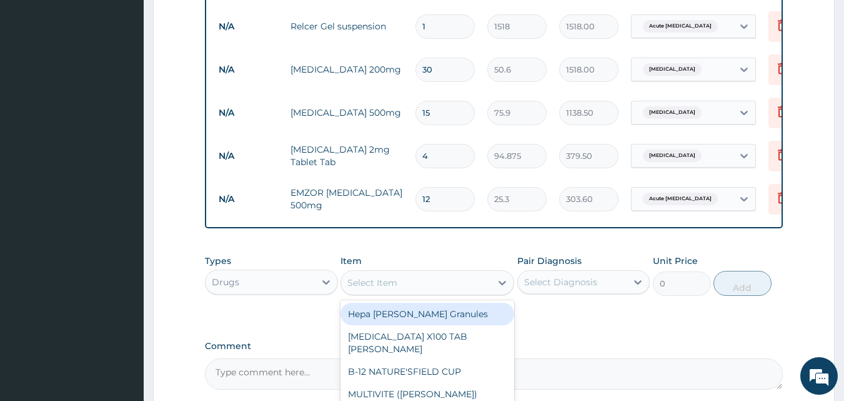
click at [414, 292] on div "Select Item" at bounding box center [416, 282] width 150 height 20
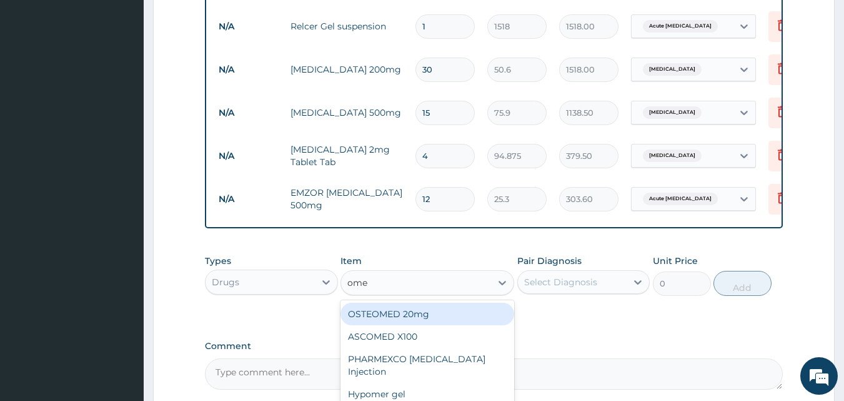
type input "omep"
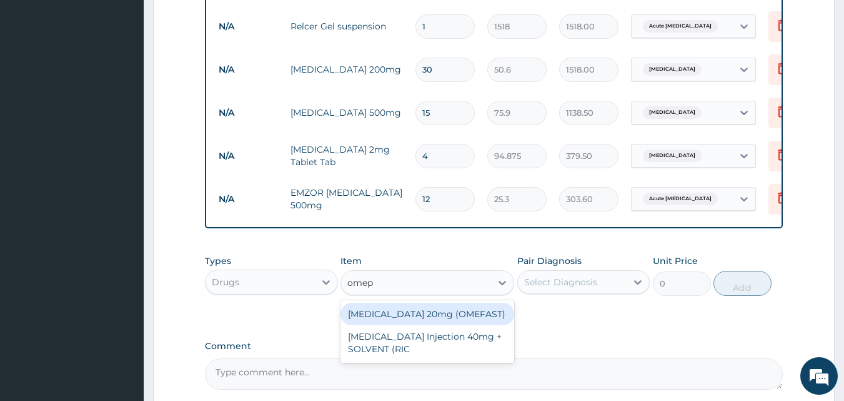
click at [430, 321] on div "OMEPRAZOLE 20mg (OMEFAST)" at bounding box center [428, 313] width 174 height 22
type input "88.55"
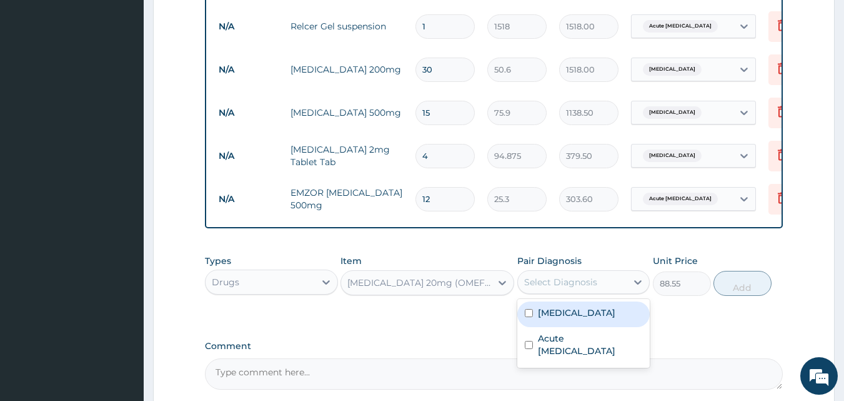
click at [592, 288] on div "Select Diagnosis" at bounding box center [560, 282] width 73 height 12
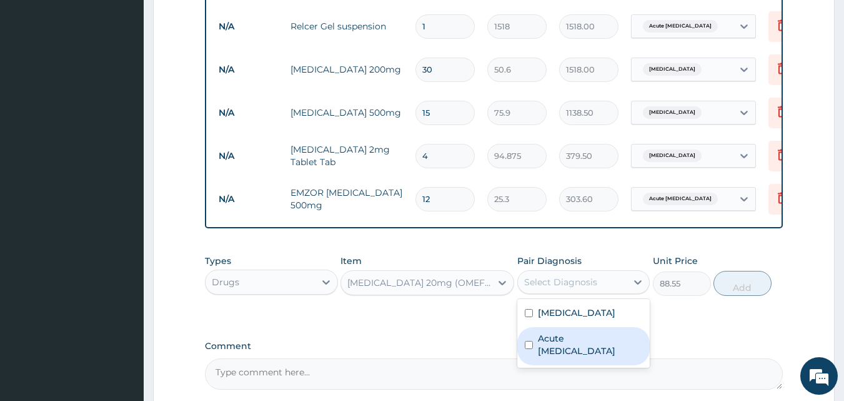
drag, startPoint x: 572, startPoint y: 320, endPoint x: 562, endPoint y: 349, distance: 31.2
click at [562, 349] on div "Gastroenteritis Acute peptic ulcer" at bounding box center [583, 333] width 133 height 69
click at [562, 349] on label "Acute peptic ulcer" at bounding box center [590, 344] width 105 height 25
checkbox input "true"
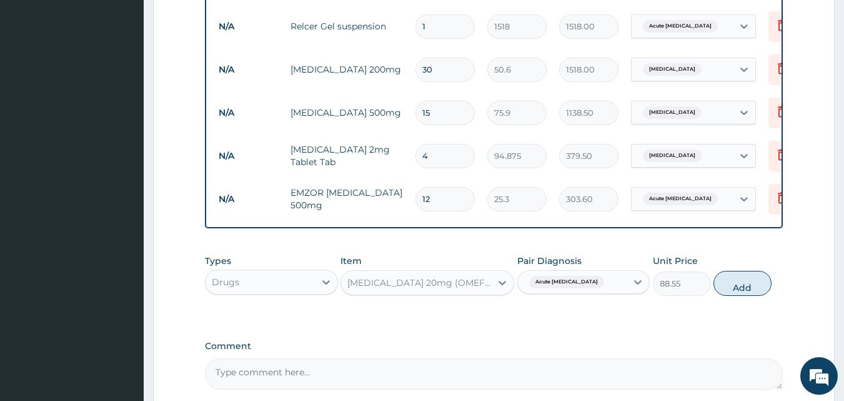
drag, startPoint x: 744, startPoint y: 295, endPoint x: 724, endPoint y: 289, distance: 21.4
click at [739, 292] on button "Add" at bounding box center [743, 283] width 58 height 25
type input "0"
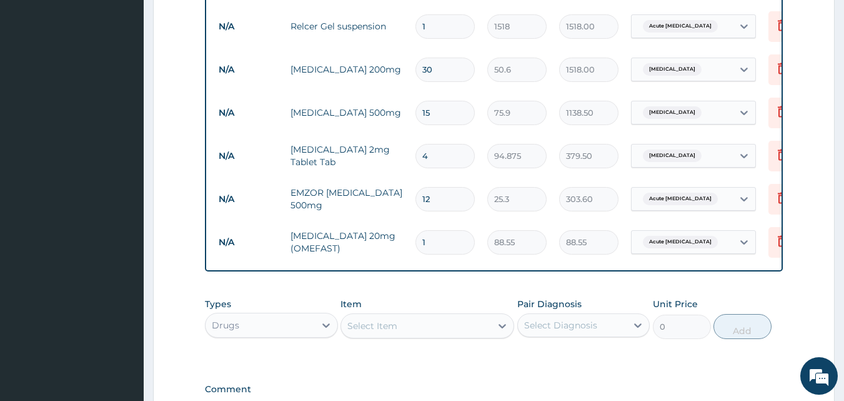
type input "10"
type input "885.50"
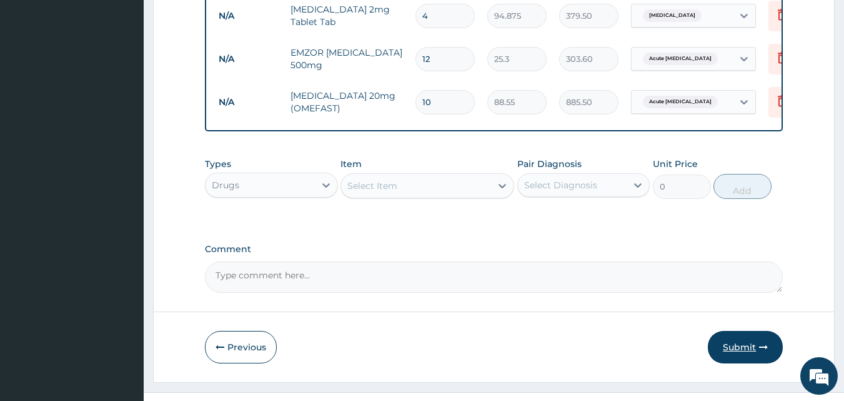
scroll to position [766, 0]
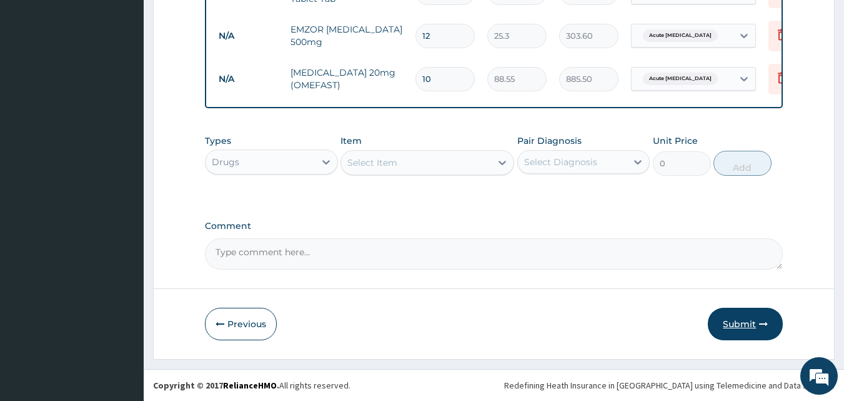
type input "10"
click at [749, 322] on button "Submit" at bounding box center [745, 323] width 75 height 32
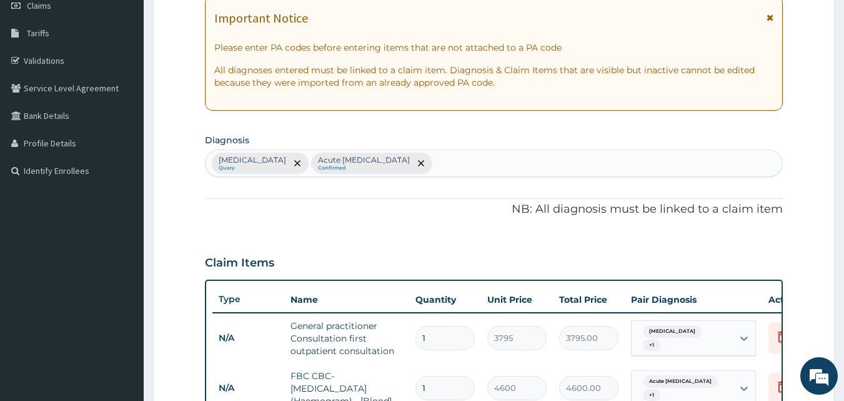
scroll to position [79, 0]
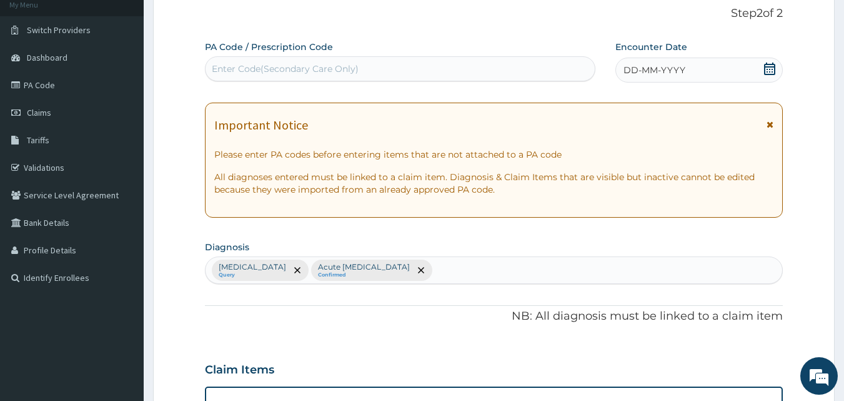
click at [768, 71] on icon at bounding box center [770, 68] width 12 height 12
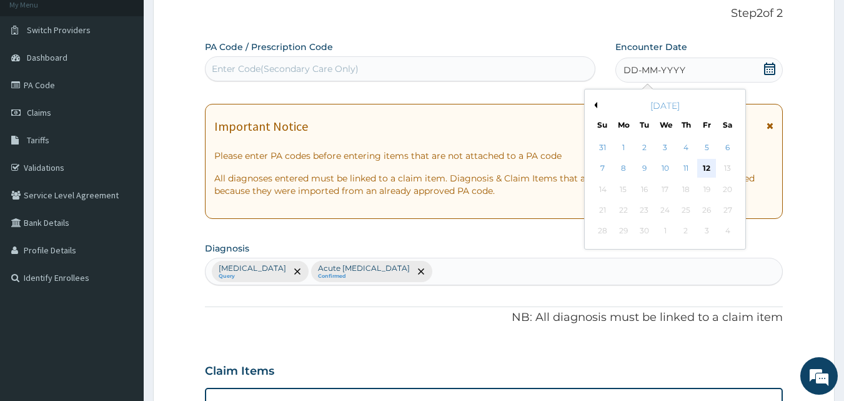
click at [706, 168] on div "12" at bounding box center [706, 168] width 19 height 19
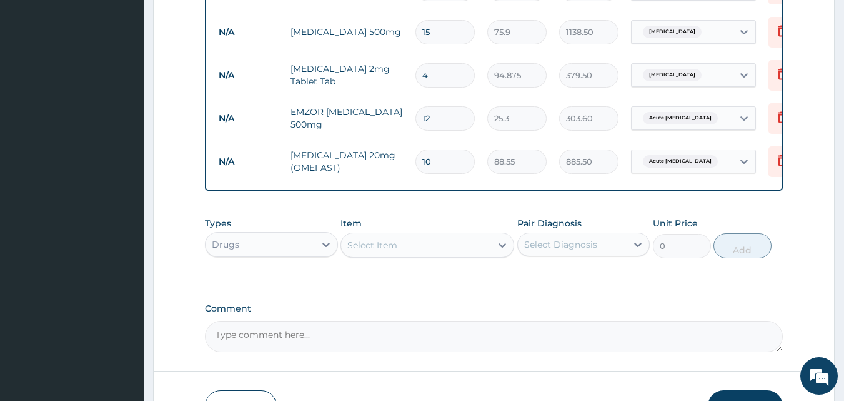
scroll to position [704, 0]
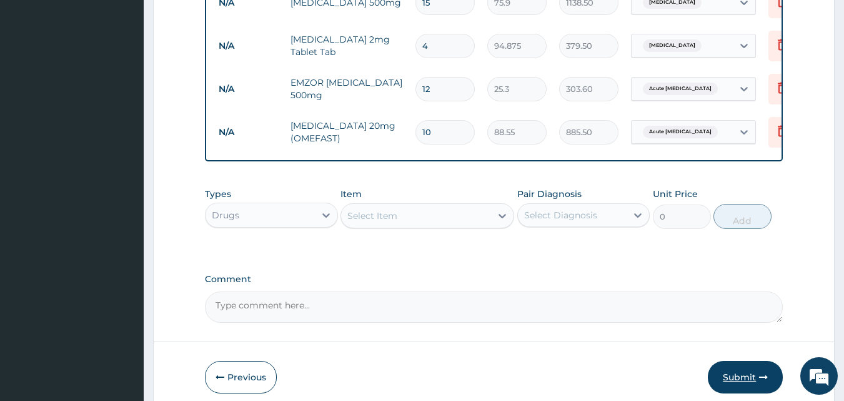
click at [745, 381] on button "Submit" at bounding box center [745, 377] width 75 height 32
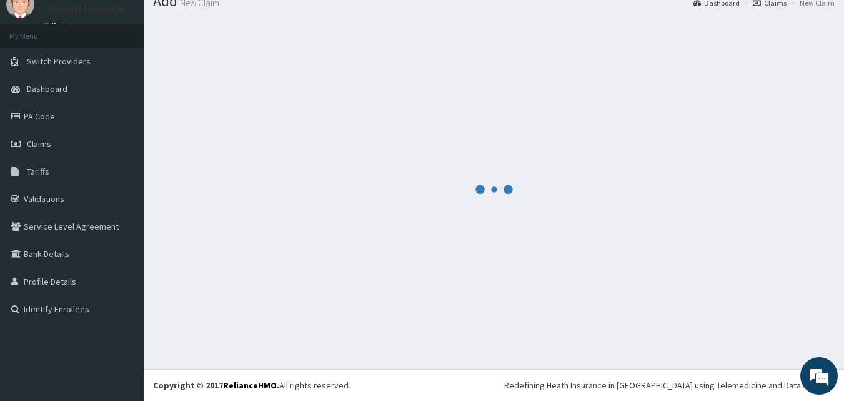
scroll to position [47, 0]
